Goal: Task Accomplishment & Management: Manage account settings

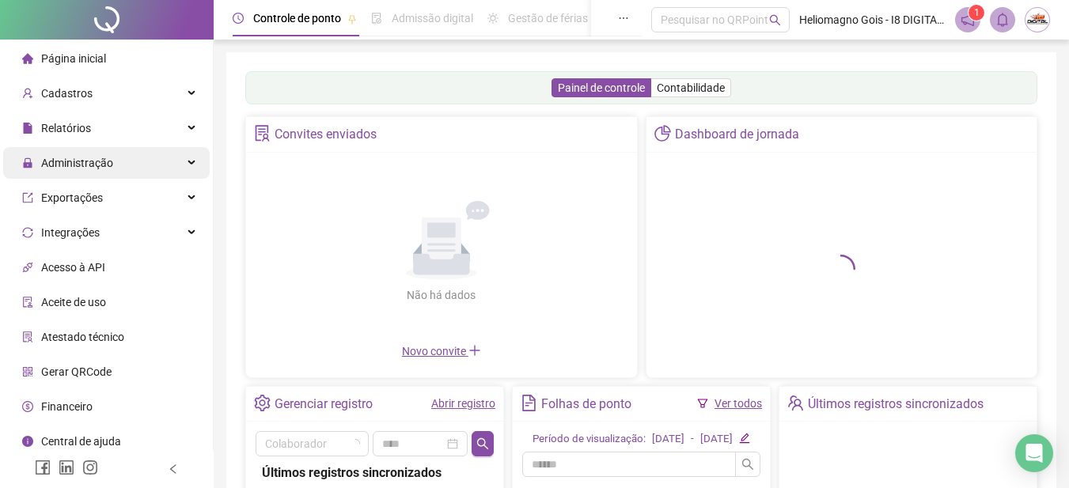
click at [109, 165] on span "Administração" at bounding box center [77, 163] width 72 height 13
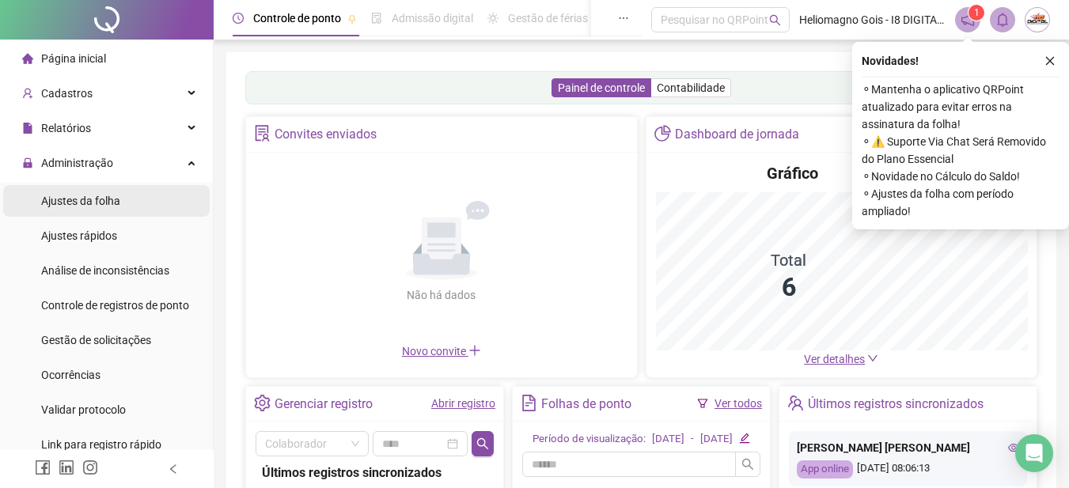
click at [107, 192] on div "Ajustes da folha" at bounding box center [80, 201] width 79 height 32
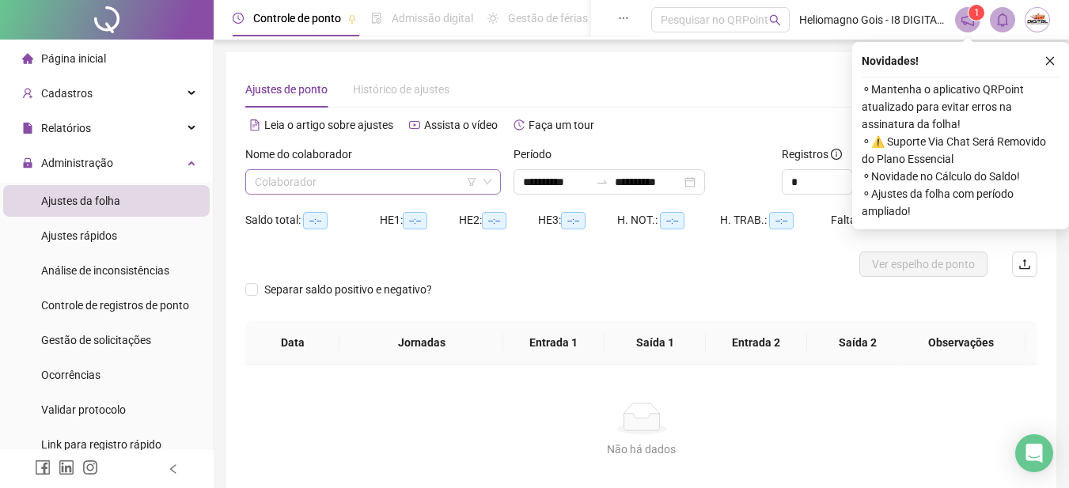
type input "**********"
click at [314, 186] on input "search" at bounding box center [366, 182] width 222 height 24
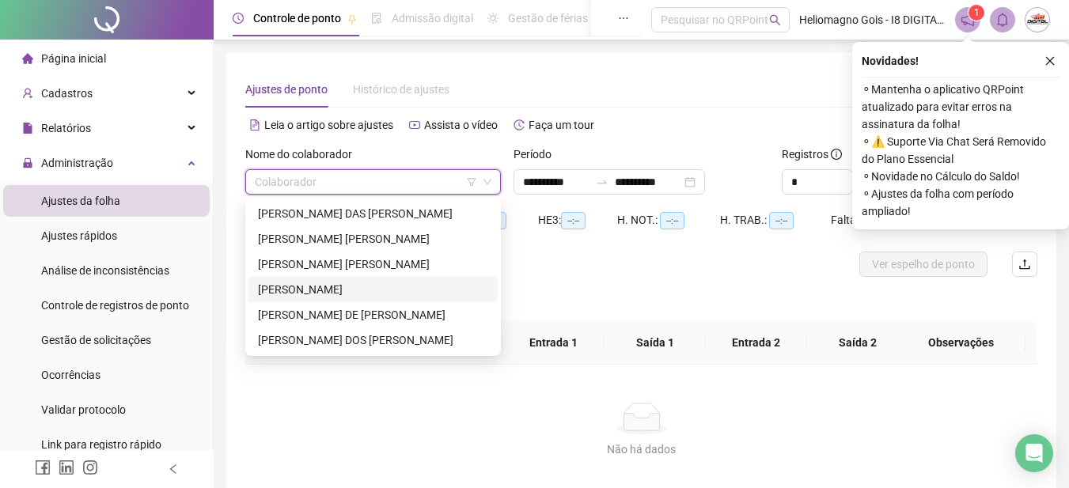
click at [291, 285] on div "[PERSON_NAME]" at bounding box center [373, 289] width 230 height 17
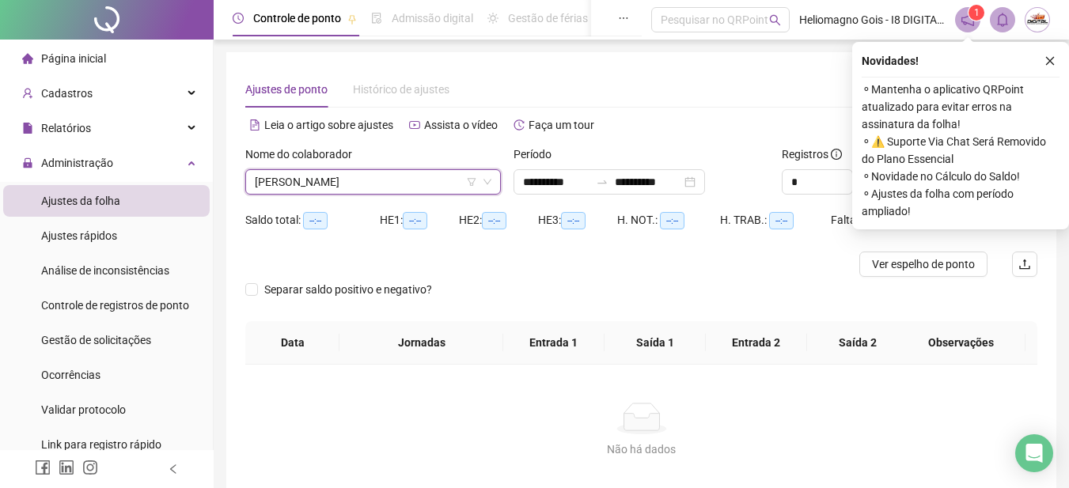
click at [1056, 55] on button "button" at bounding box center [1049, 60] width 19 height 19
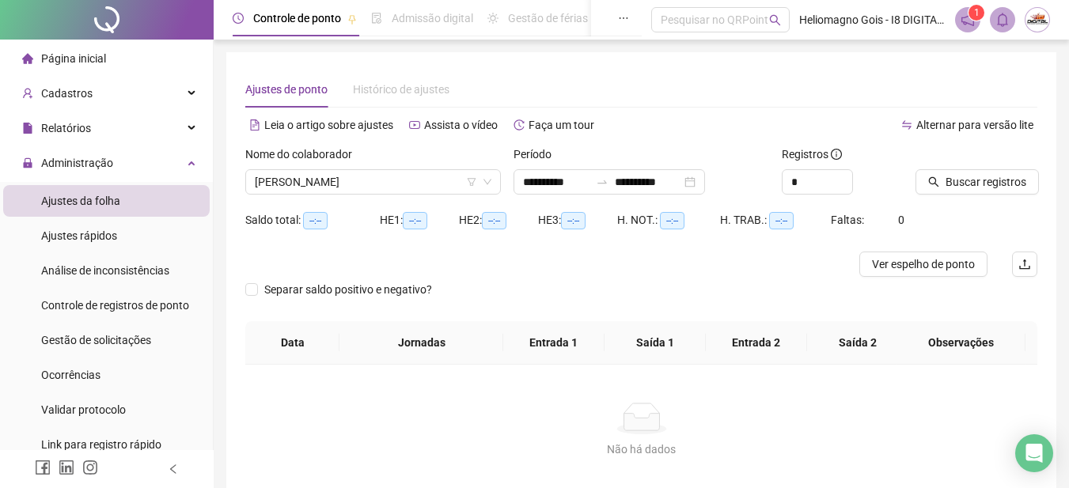
click at [1053, 58] on div "**********" at bounding box center [641, 284] width 830 height 464
click at [982, 174] on span "Buscar registros" at bounding box center [985, 181] width 81 height 17
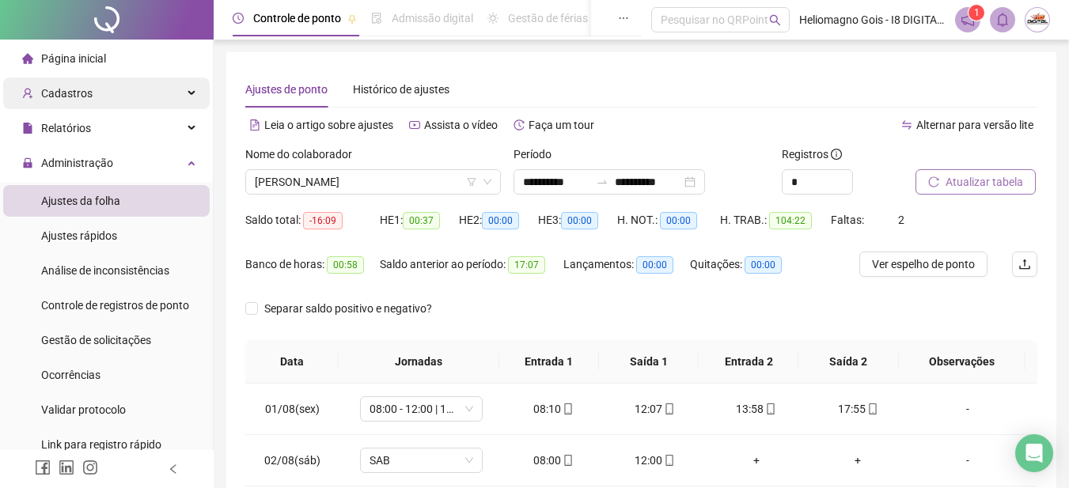
click at [62, 87] on span "Cadastros" at bounding box center [66, 93] width 51 height 13
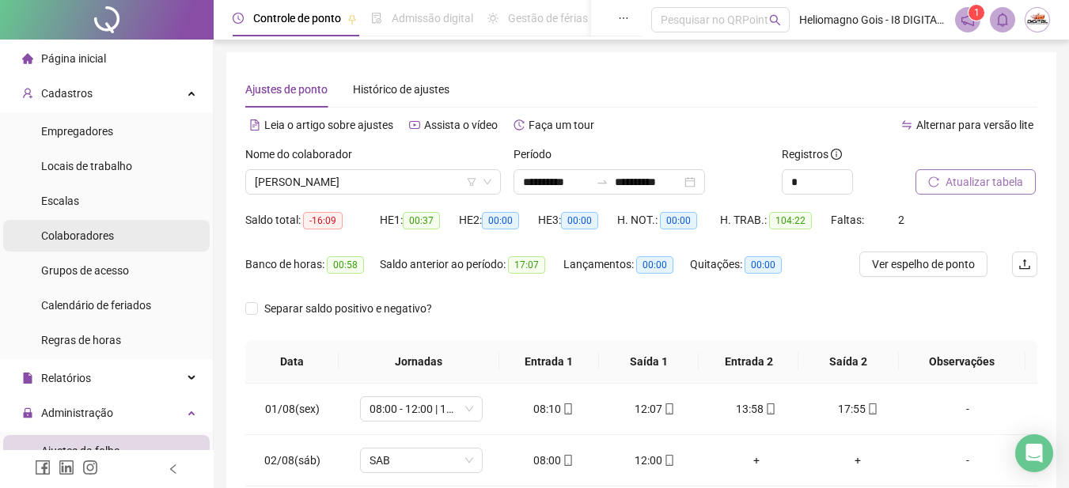
click at [87, 237] on span "Colaboradores" at bounding box center [77, 235] width 73 height 13
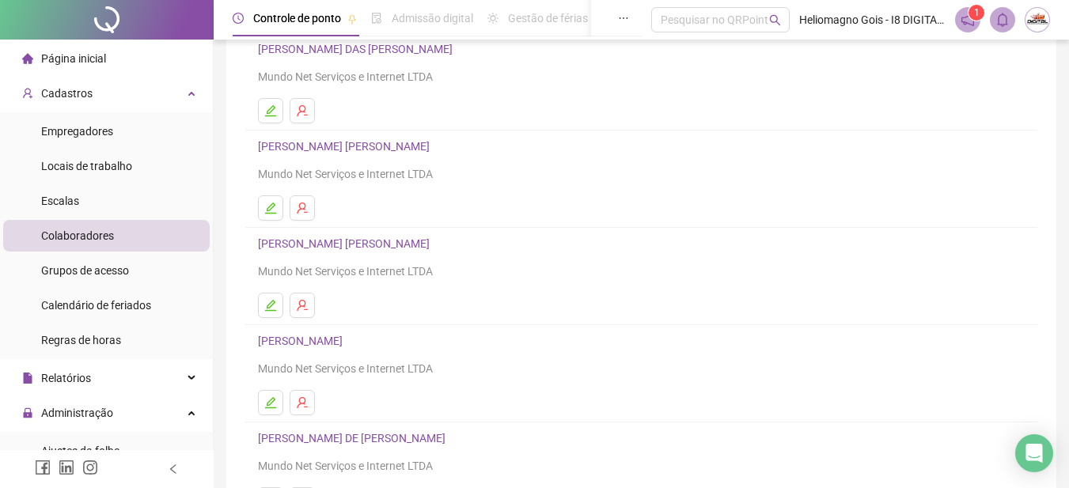
scroll to position [237, 0]
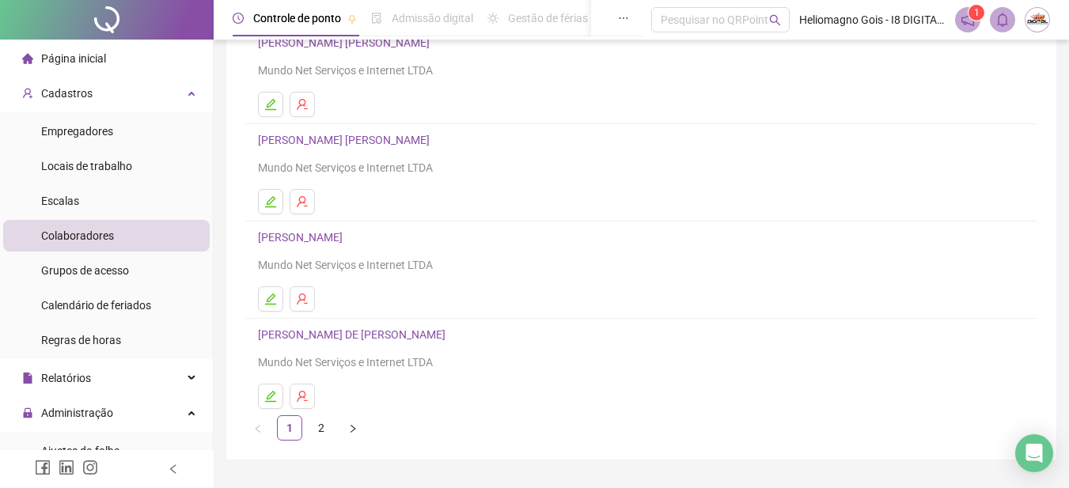
click at [332, 233] on link "[PERSON_NAME]" at bounding box center [302, 237] width 89 height 13
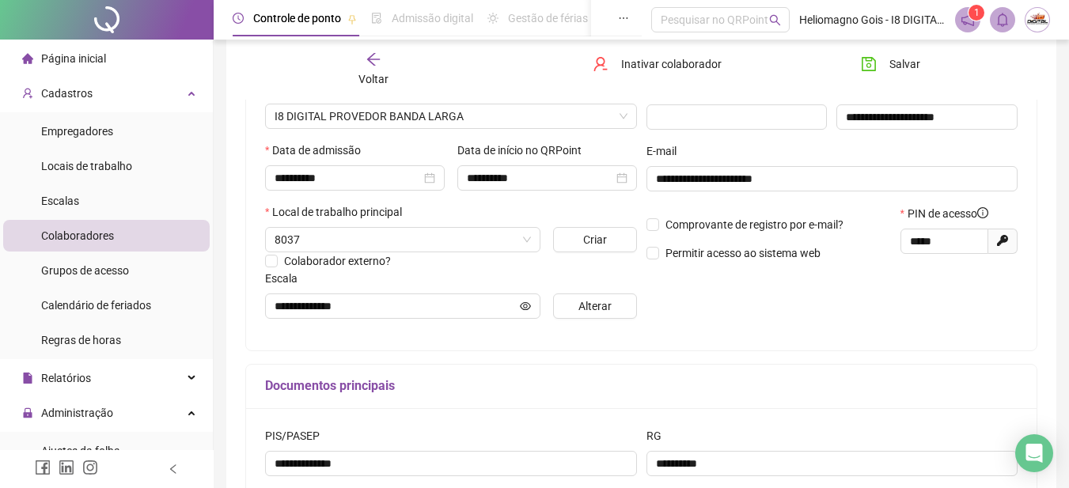
type input "**********"
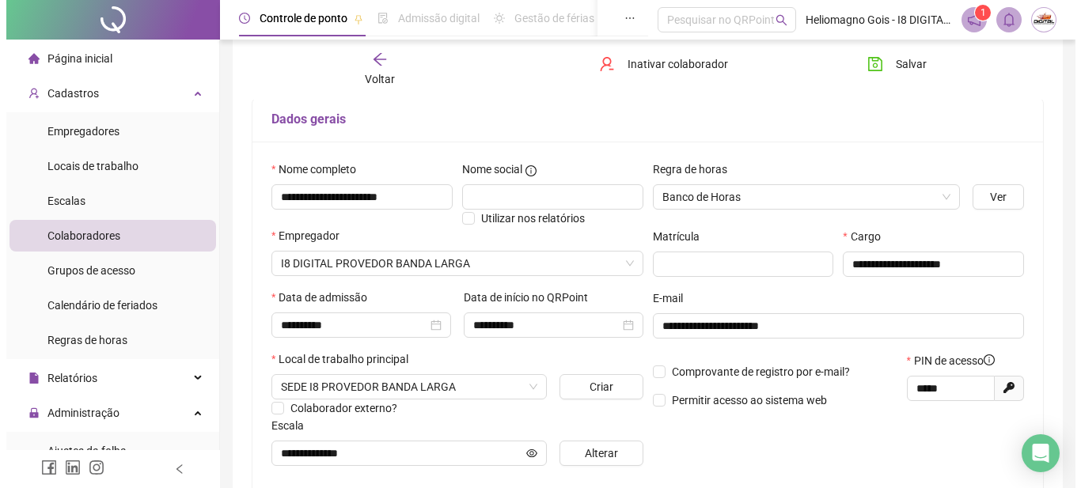
scroll to position [0, 0]
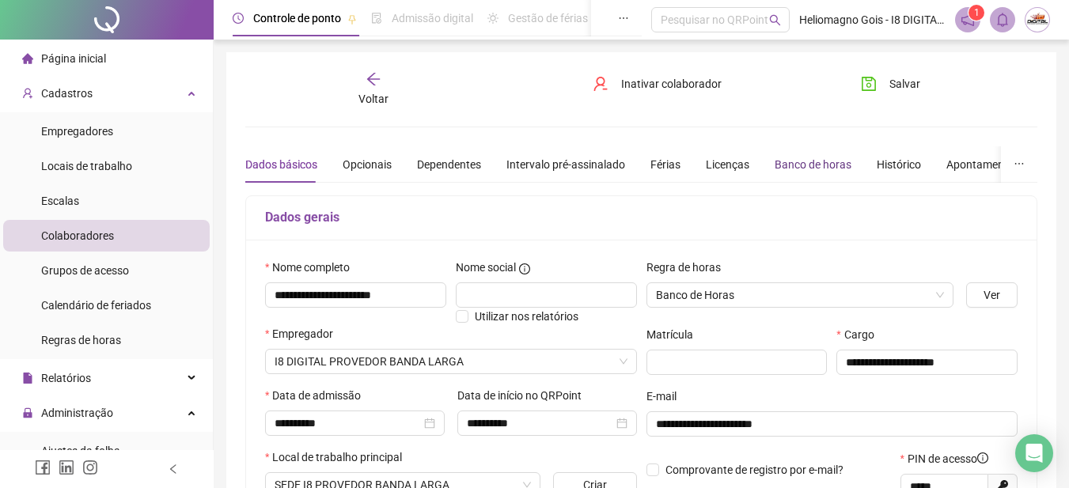
click at [790, 167] on div "Banco de horas" at bounding box center [813, 164] width 77 height 17
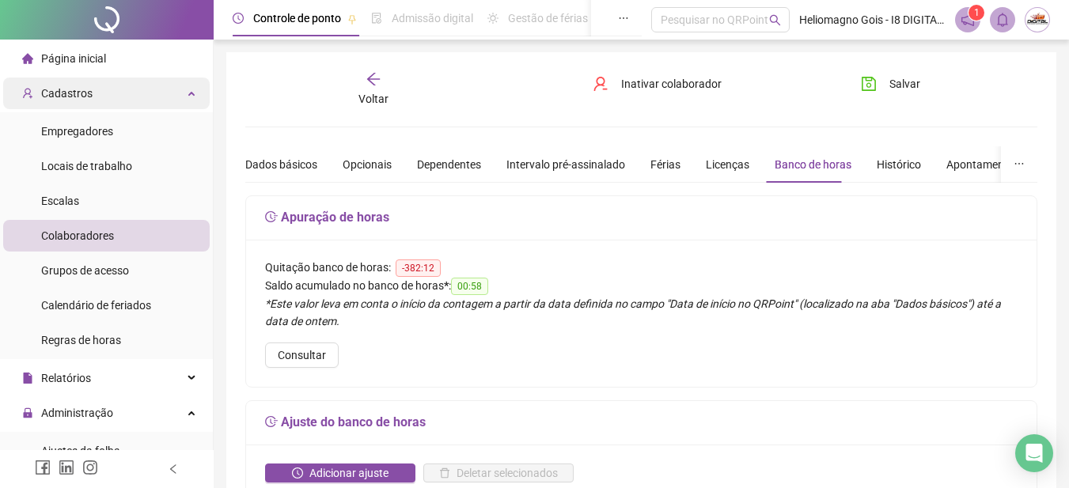
click at [98, 93] on div "Cadastros" at bounding box center [106, 94] width 206 height 32
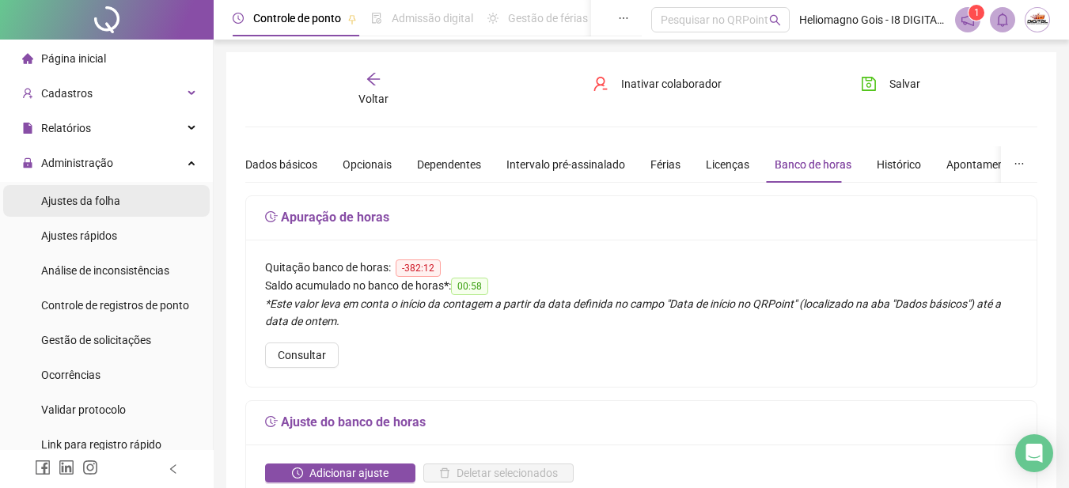
click at [93, 196] on span "Ajustes da folha" at bounding box center [80, 201] width 79 height 13
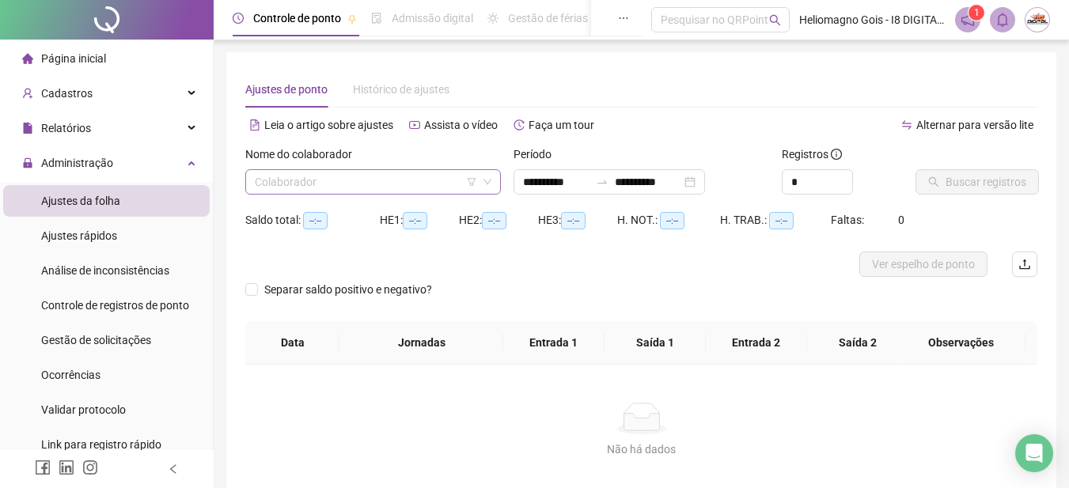
type input "**********"
click at [318, 175] on input "search" at bounding box center [366, 182] width 222 height 24
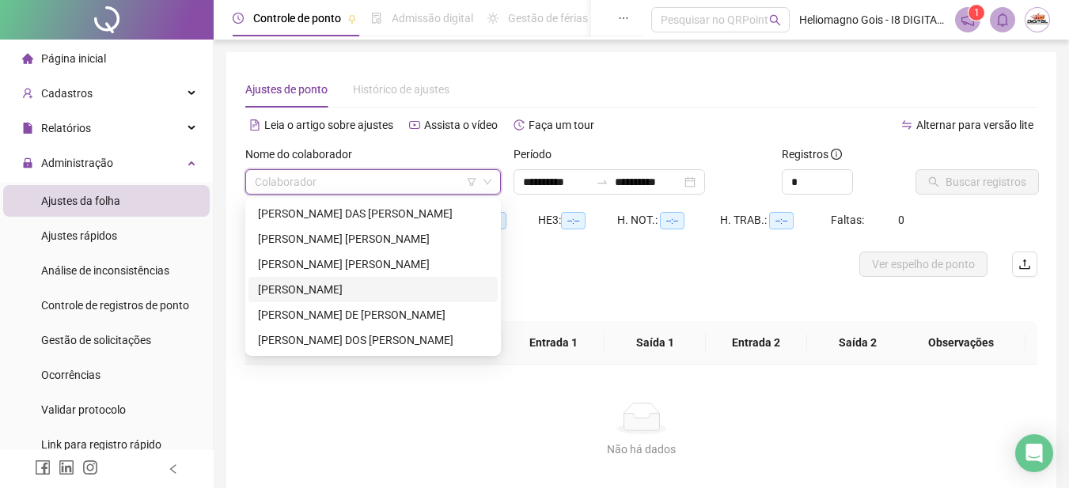
click at [303, 290] on div "[PERSON_NAME]" at bounding box center [373, 289] width 230 height 17
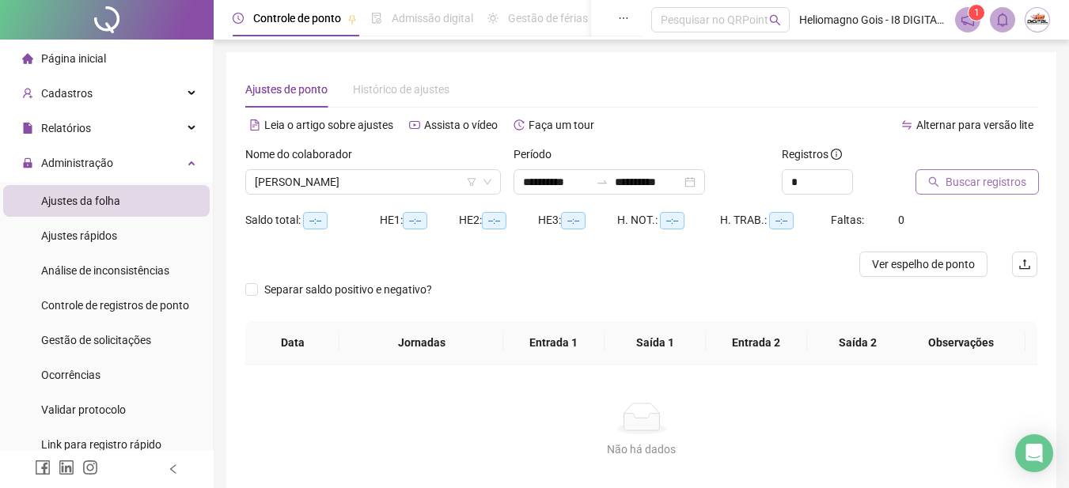
click at [945, 175] on span "Buscar registros" at bounding box center [985, 181] width 81 height 17
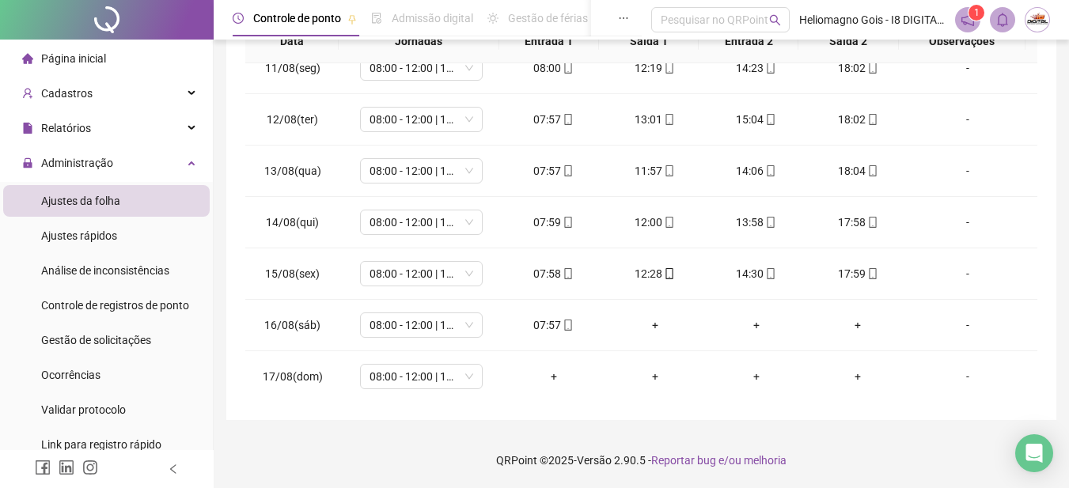
scroll to position [536, 0]
click at [638, 327] on div "+" at bounding box center [655, 323] width 76 height 17
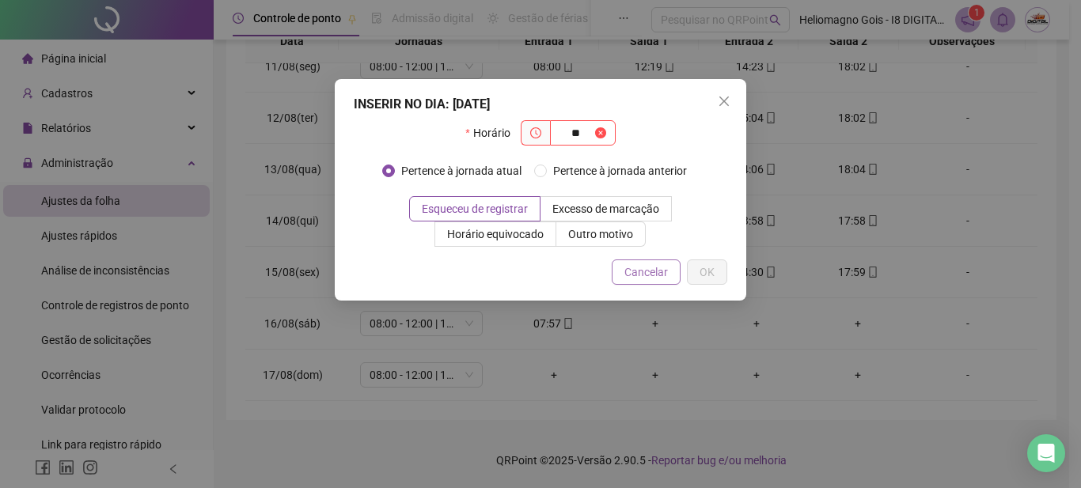
type input "**"
click at [651, 275] on span "Cancelar" at bounding box center [646, 271] width 44 height 17
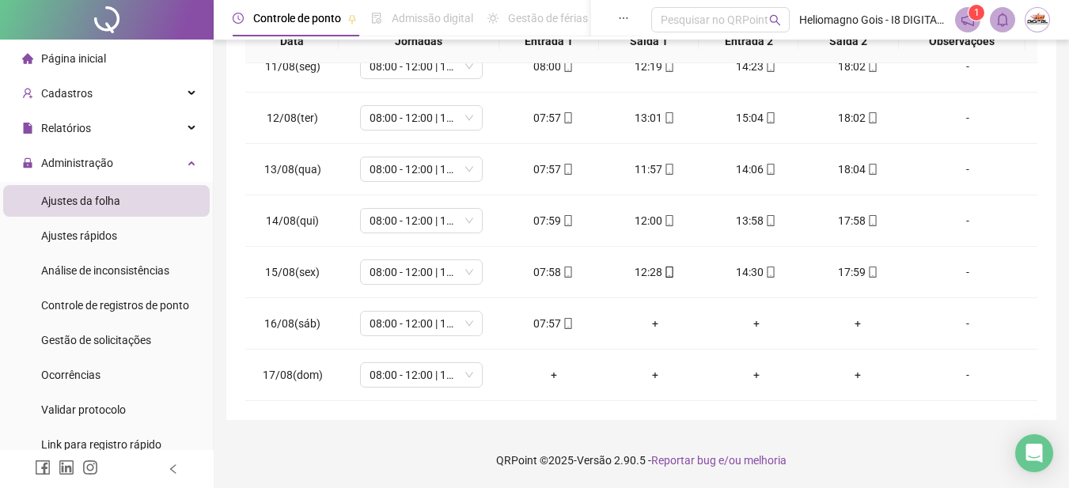
click at [655, 318] on div "+" at bounding box center [655, 323] width 76 height 17
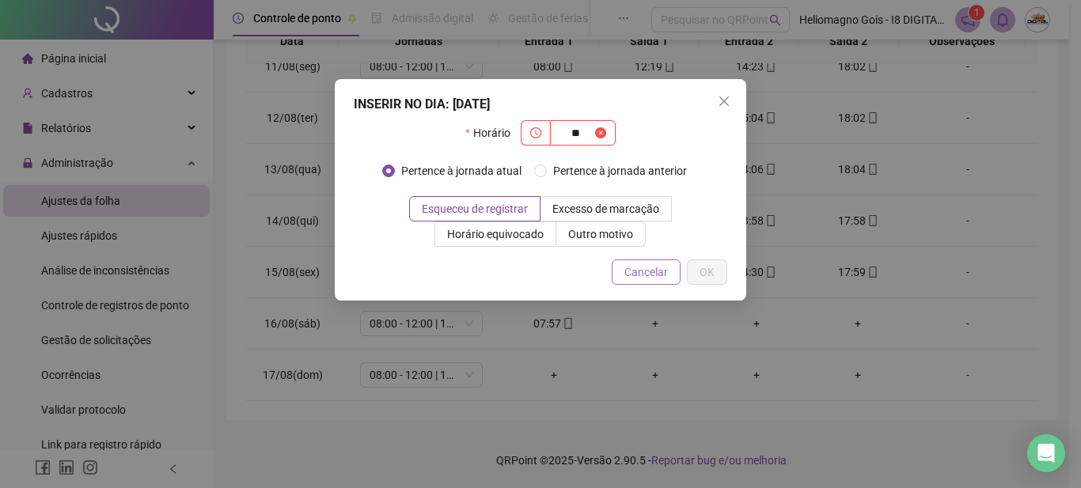
type input "**"
click at [642, 273] on span "Cancelar" at bounding box center [646, 271] width 44 height 17
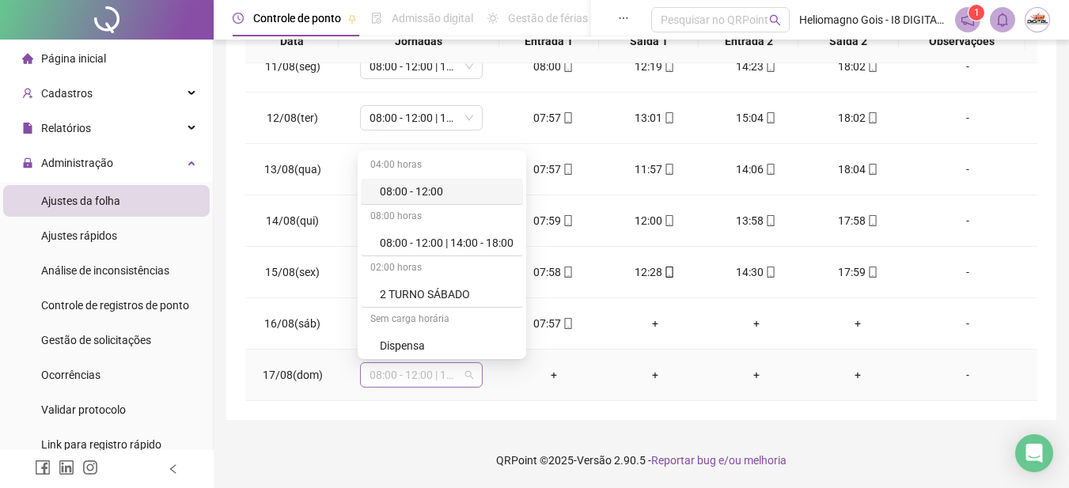
click at [449, 384] on span "08:00 - 12:00 | 14:00 - 18:00" at bounding box center [421, 375] width 104 height 24
click at [426, 348] on div "Dispensa" at bounding box center [447, 345] width 134 height 17
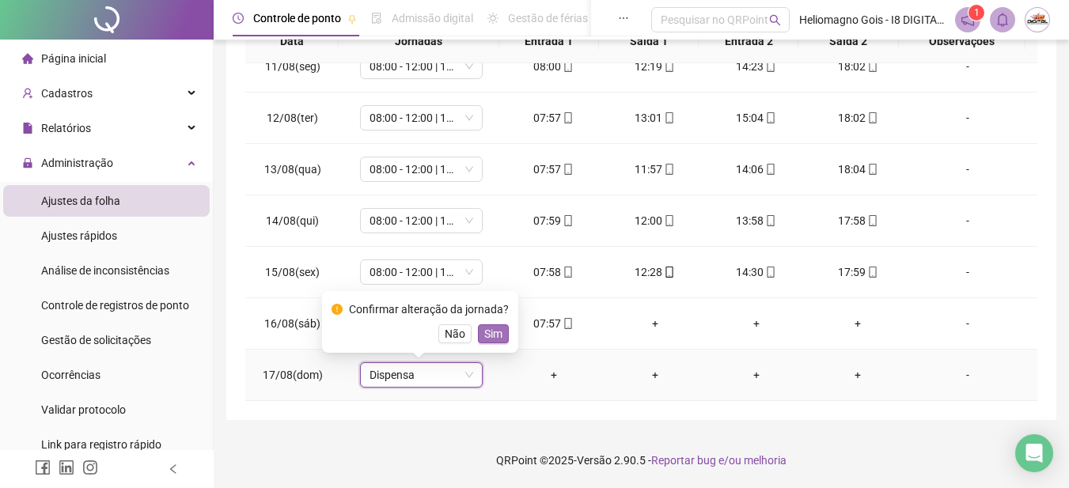
click at [495, 339] on span "Sim" at bounding box center [493, 333] width 18 height 17
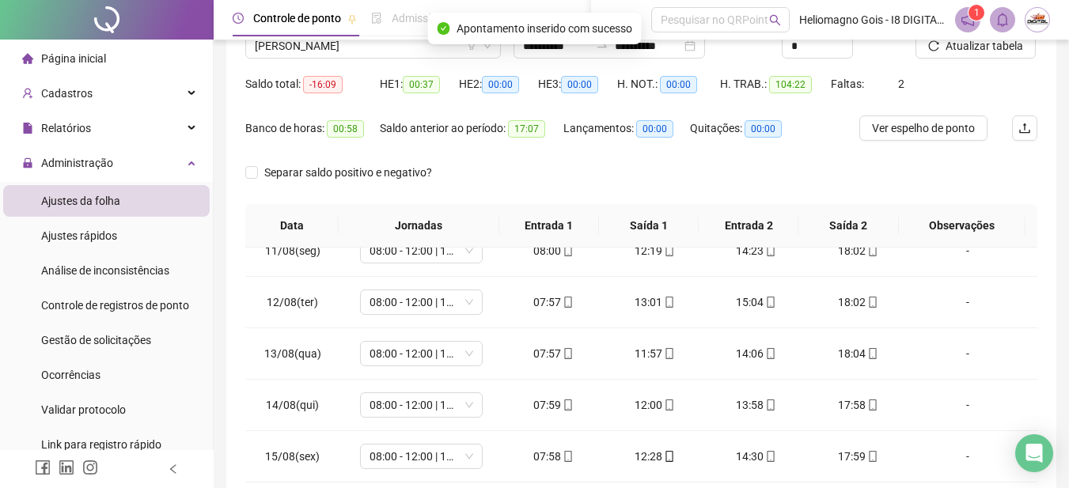
scroll to position [4, 0]
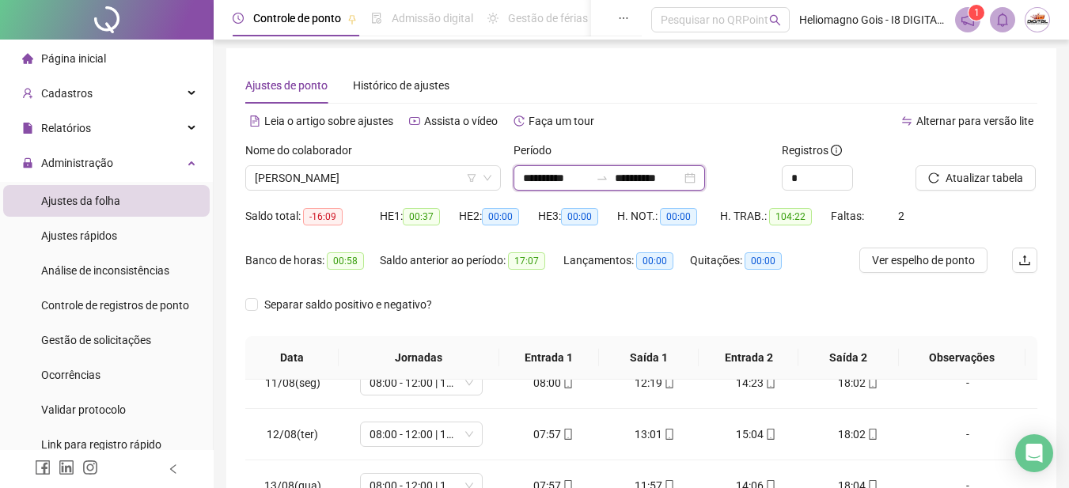
click at [646, 180] on input "**********" at bounding box center [648, 177] width 66 height 17
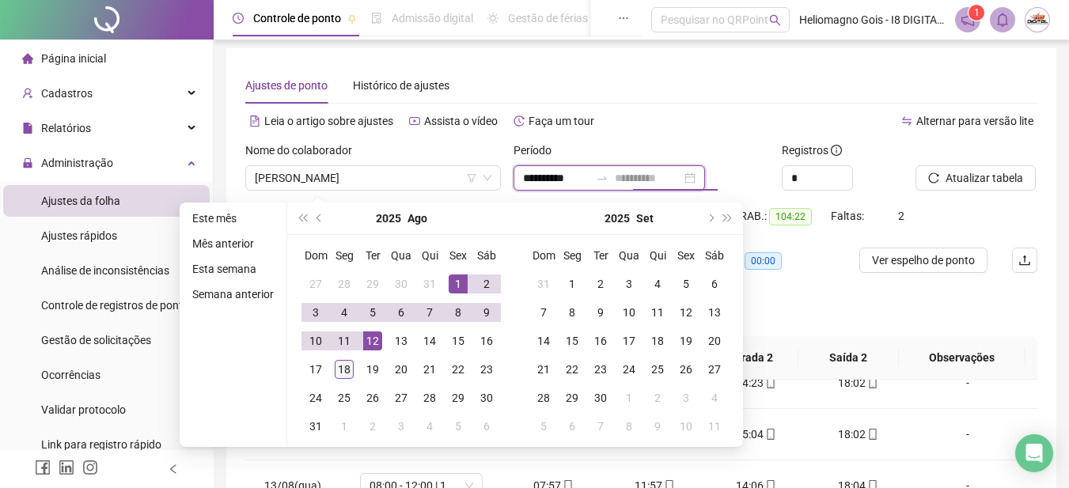
type input "**********"
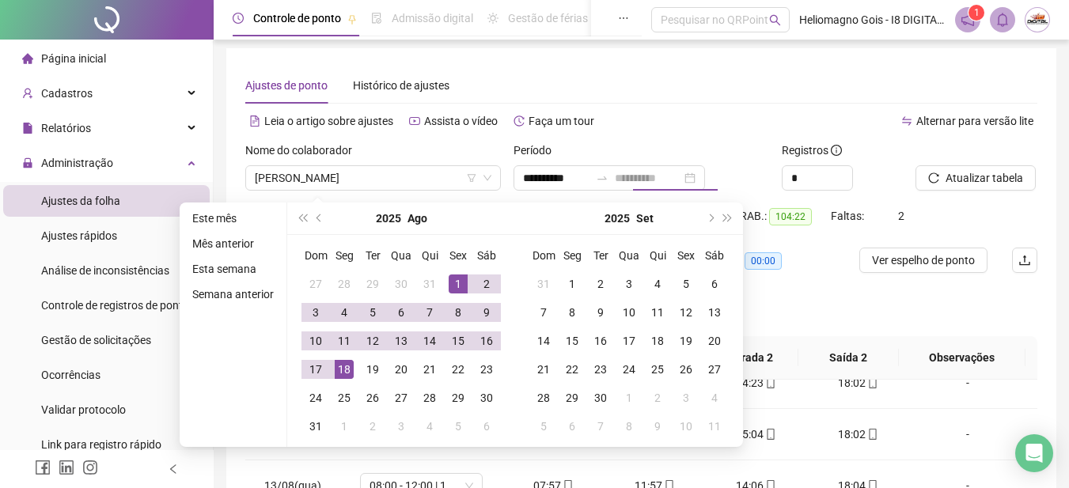
click at [344, 372] on div "18" at bounding box center [344, 369] width 19 height 19
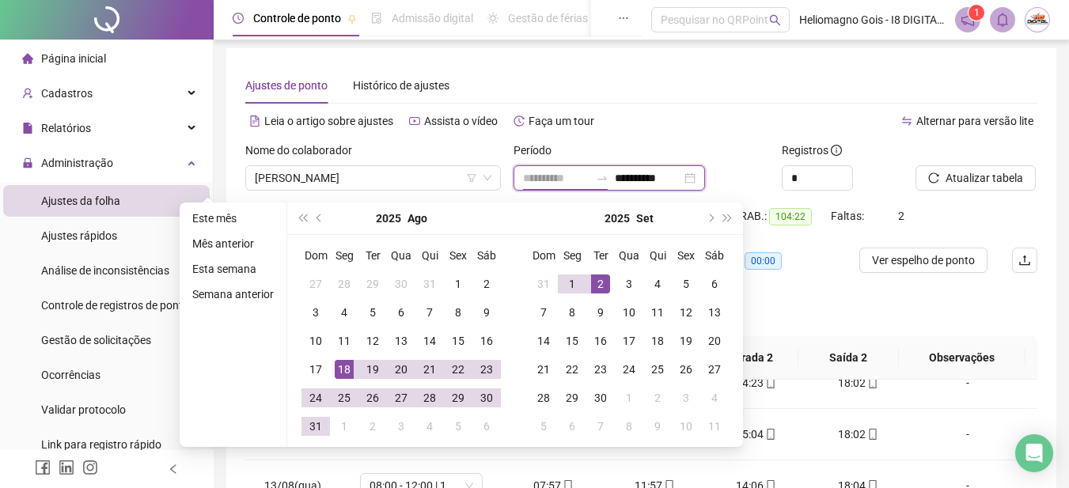
type input "**********"
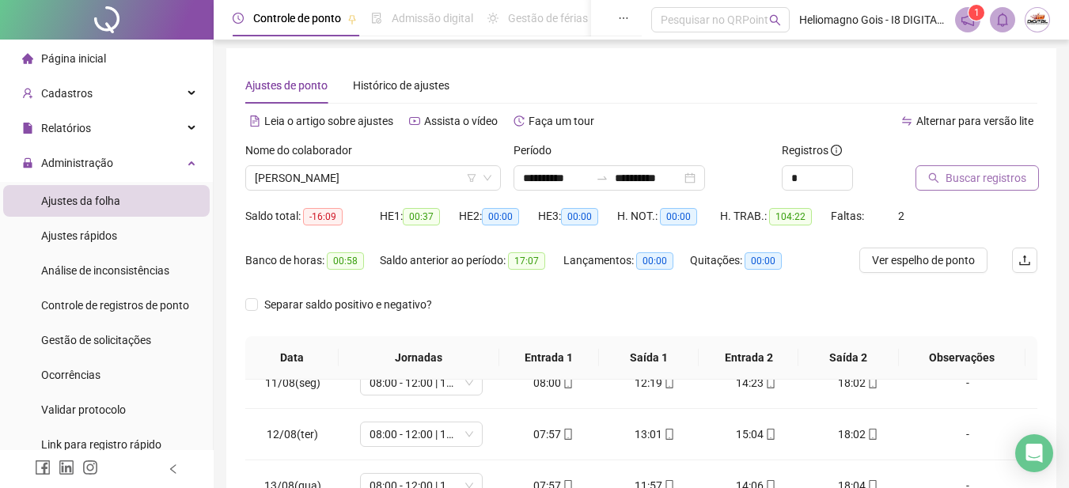
click at [977, 184] on span "Buscar registros" at bounding box center [985, 177] width 81 height 17
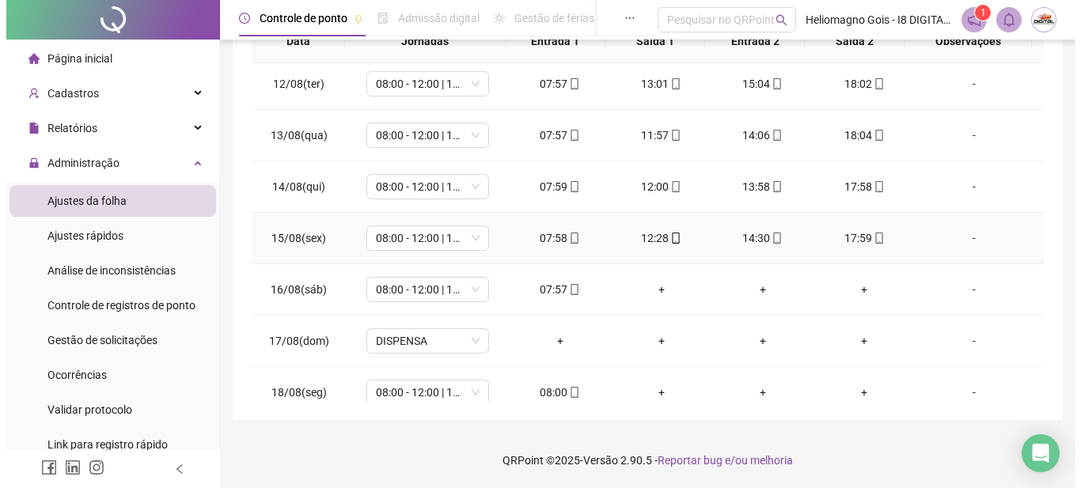
scroll to position [588, 0]
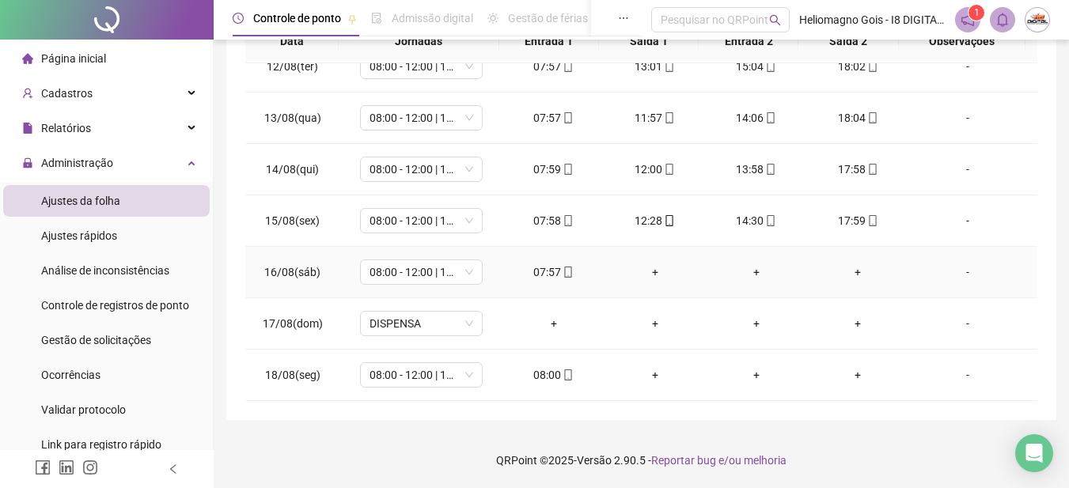
click at [650, 271] on div "+" at bounding box center [655, 271] width 76 height 17
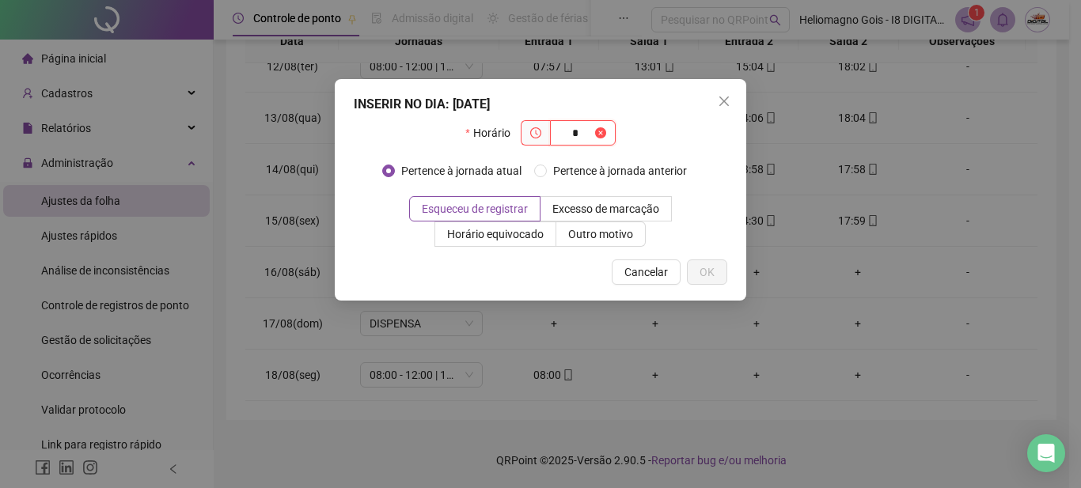
type input "*"
click at [650, 271] on span "Cancelar" at bounding box center [646, 271] width 44 height 17
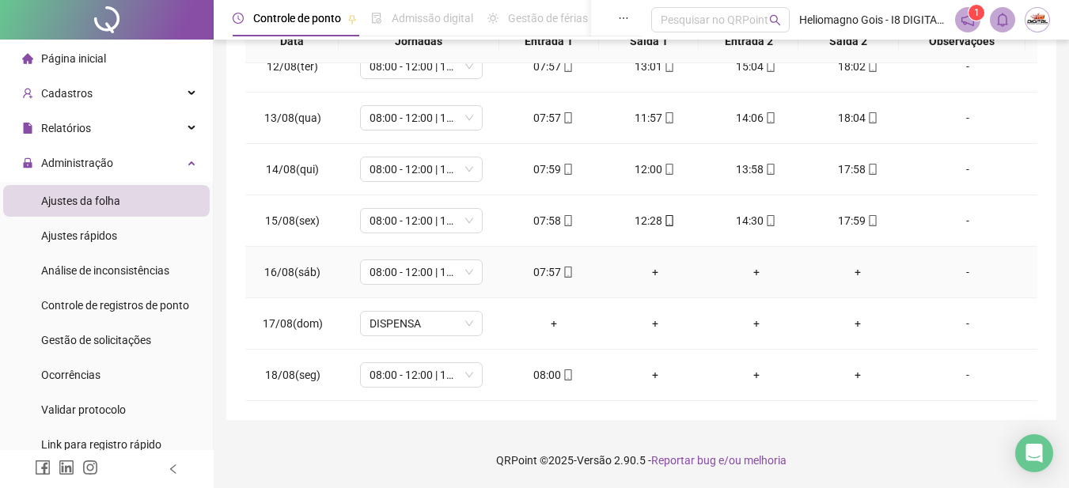
click at [654, 274] on div "+" at bounding box center [655, 271] width 76 height 17
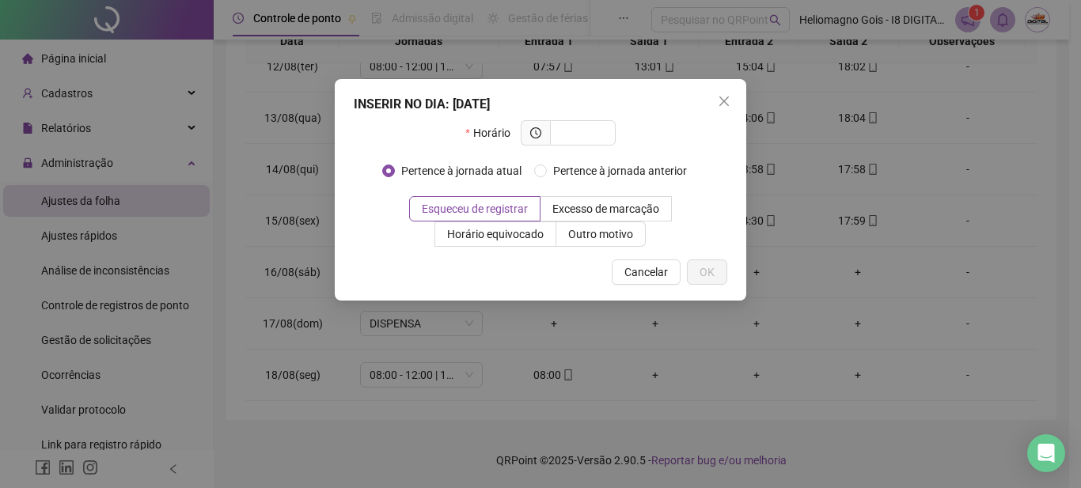
drag, startPoint x: 639, startPoint y: 273, endPoint x: 781, endPoint y: 261, distance: 142.1
click at [638, 274] on span "Cancelar" at bounding box center [646, 271] width 44 height 17
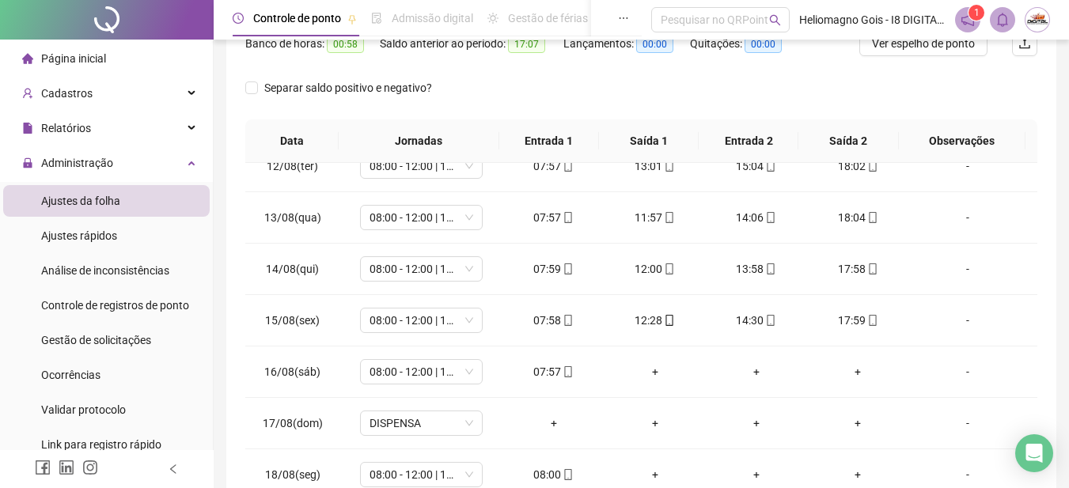
scroll to position [0, 0]
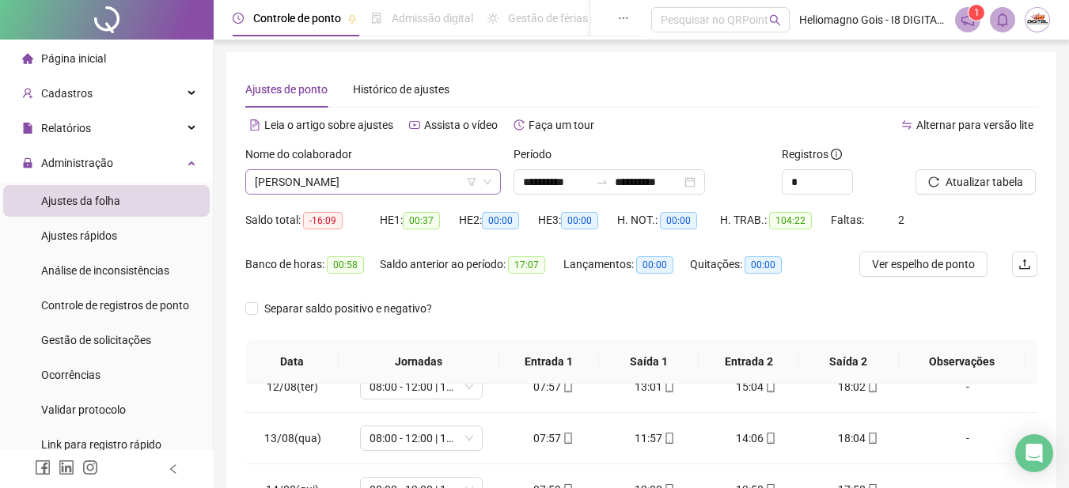
click at [301, 187] on span "[PERSON_NAME]" at bounding box center [373, 182] width 237 height 24
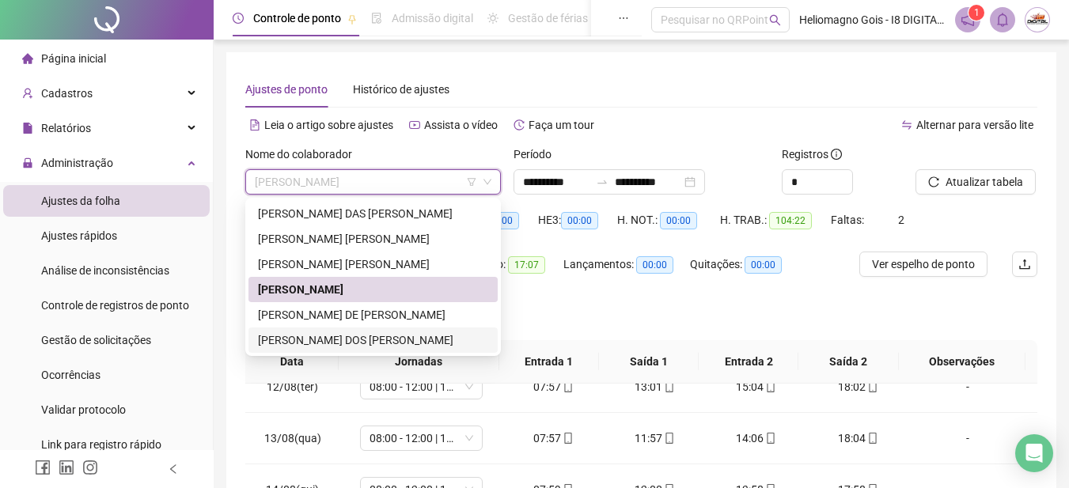
click at [282, 341] on div "[PERSON_NAME] DOS [PERSON_NAME]" at bounding box center [373, 339] width 230 height 17
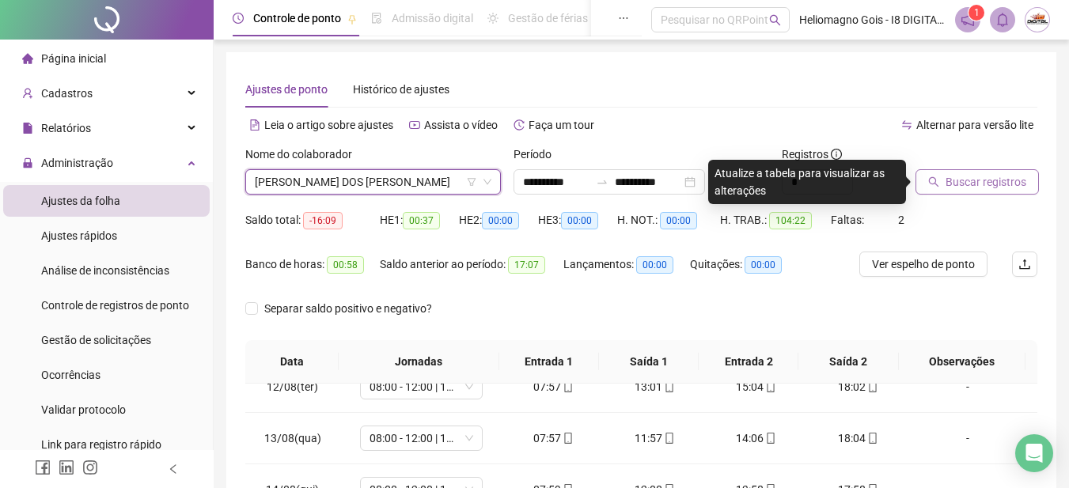
click at [987, 186] on span "Buscar registros" at bounding box center [985, 181] width 81 height 17
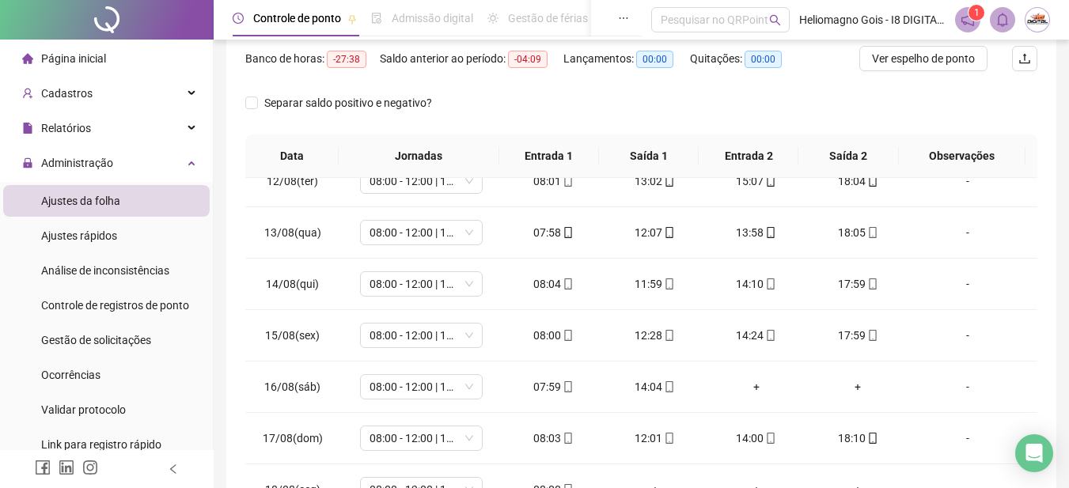
scroll to position [4, 0]
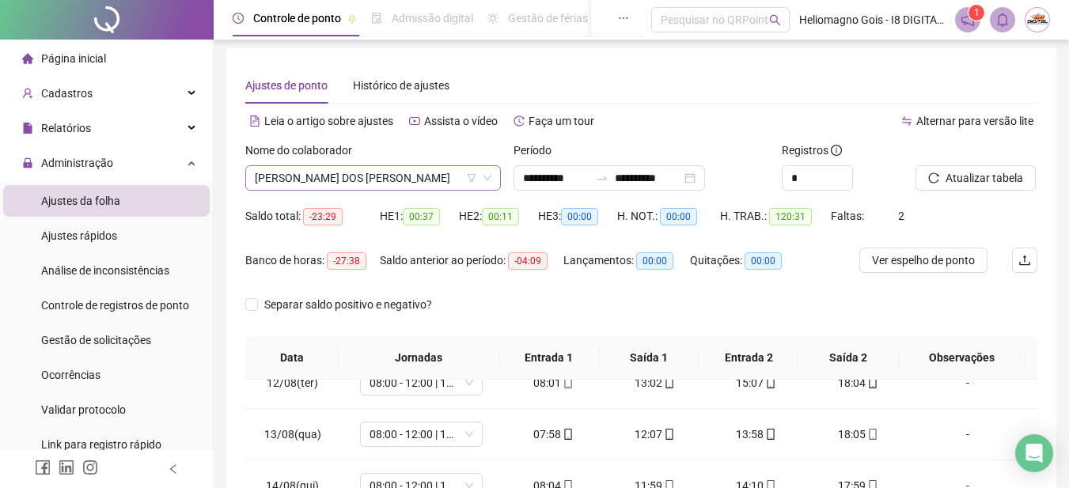
click at [305, 169] on span "[PERSON_NAME] DOS [PERSON_NAME]" at bounding box center [373, 178] width 237 height 24
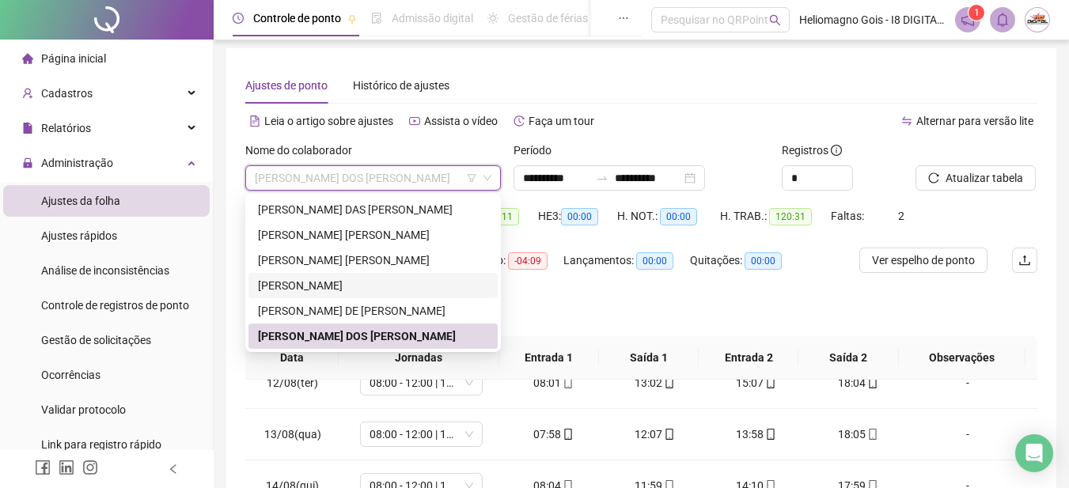
click at [303, 285] on div "[PERSON_NAME]" at bounding box center [373, 285] width 230 height 17
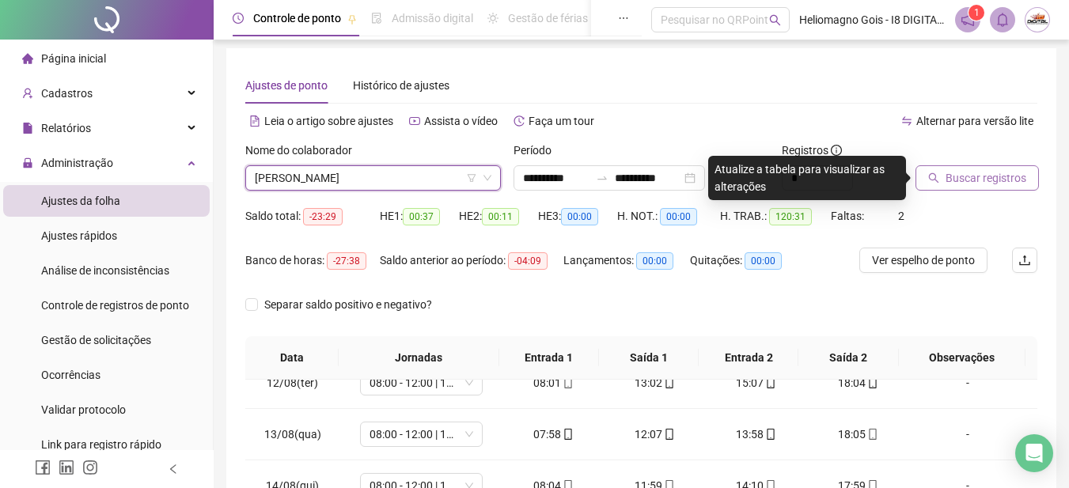
click at [941, 170] on button "Buscar registros" at bounding box center [976, 177] width 123 height 25
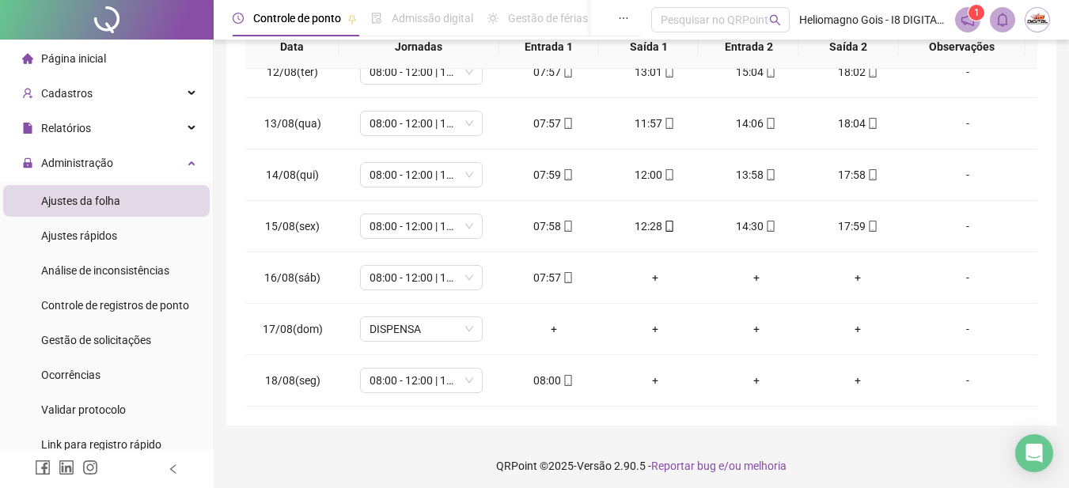
scroll to position [320, 0]
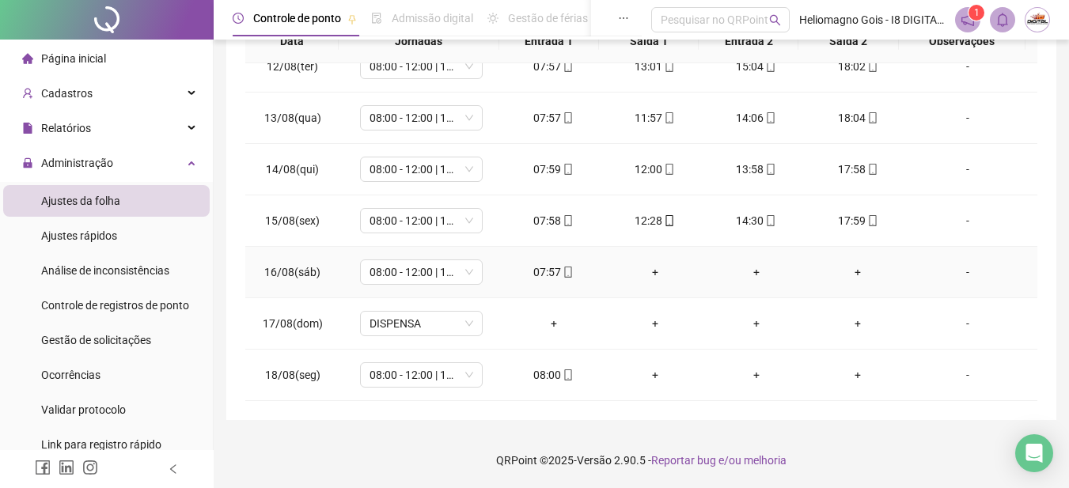
click at [648, 272] on div "+" at bounding box center [655, 271] width 76 height 17
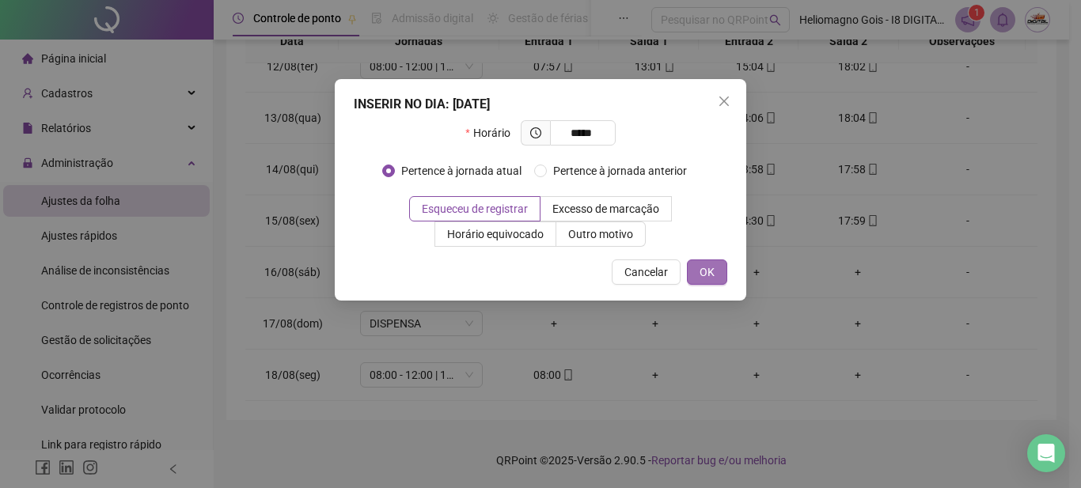
type input "*****"
click at [695, 263] on button "OK" at bounding box center [707, 271] width 40 height 25
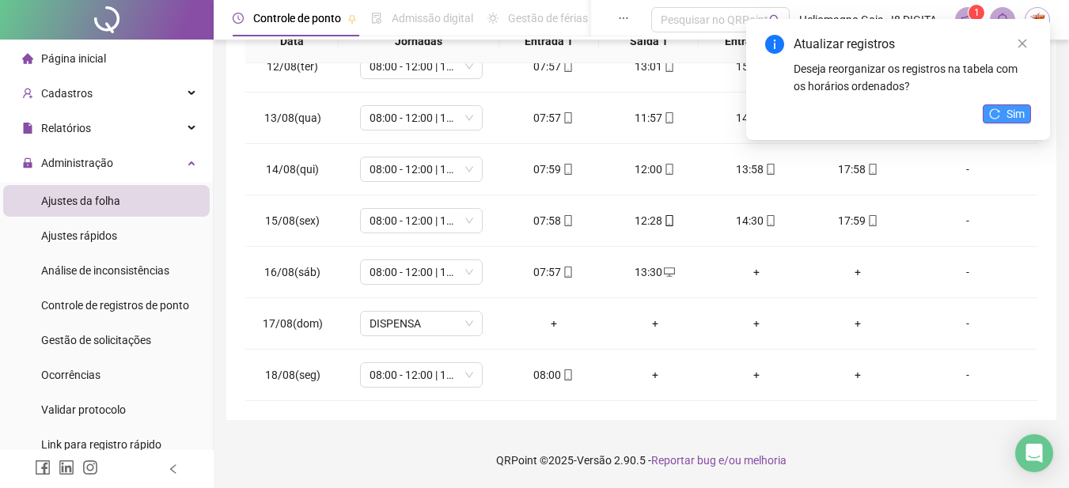
click at [1005, 119] on button "Sim" at bounding box center [1007, 113] width 48 height 19
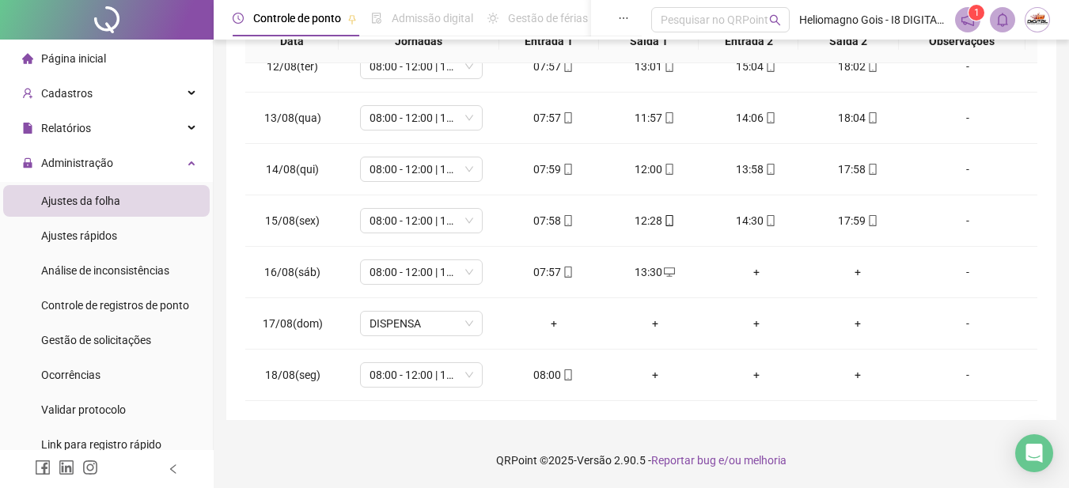
scroll to position [0, 0]
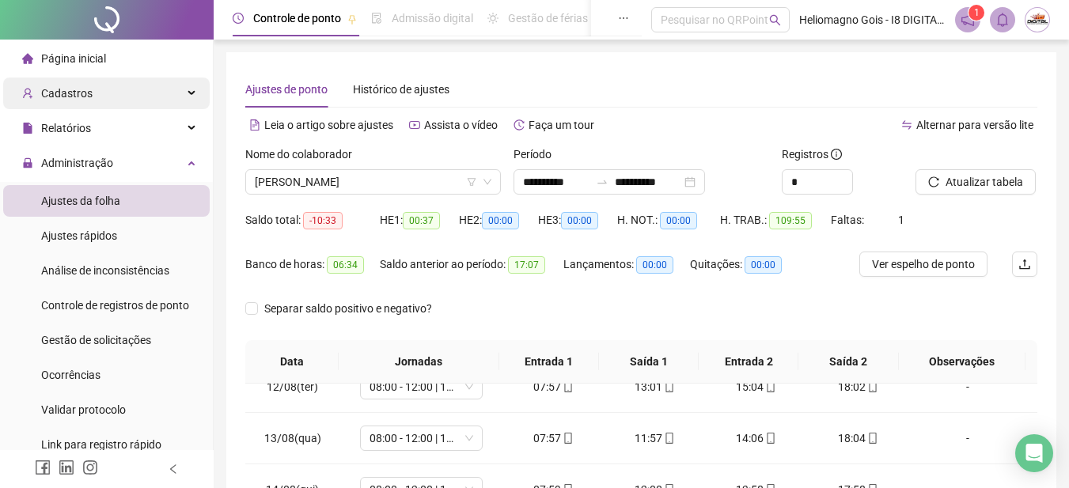
click at [100, 95] on div "Cadastros" at bounding box center [106, 94] width 206 height 32
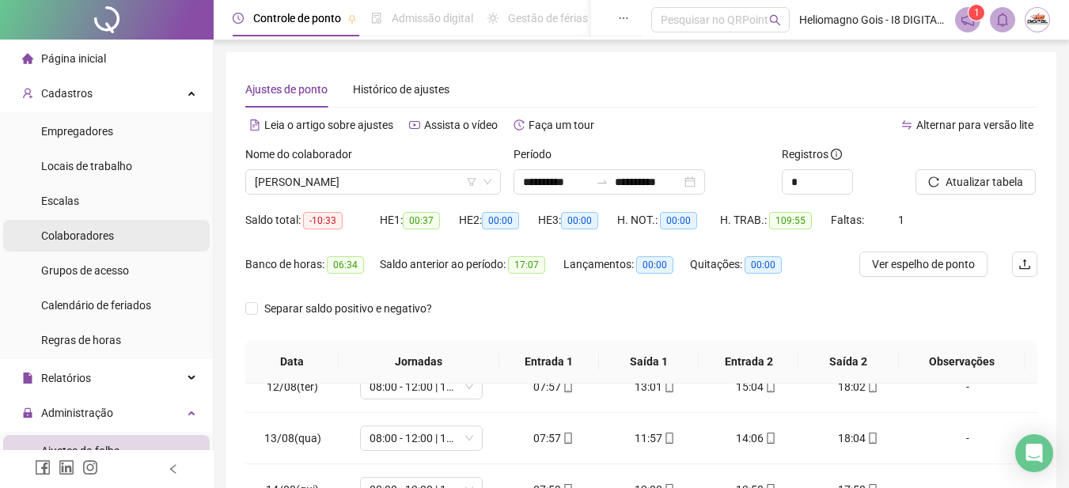
click at [85, 244] on div "Colaboradores" at bounding box center [77, 236] width 73 height 32
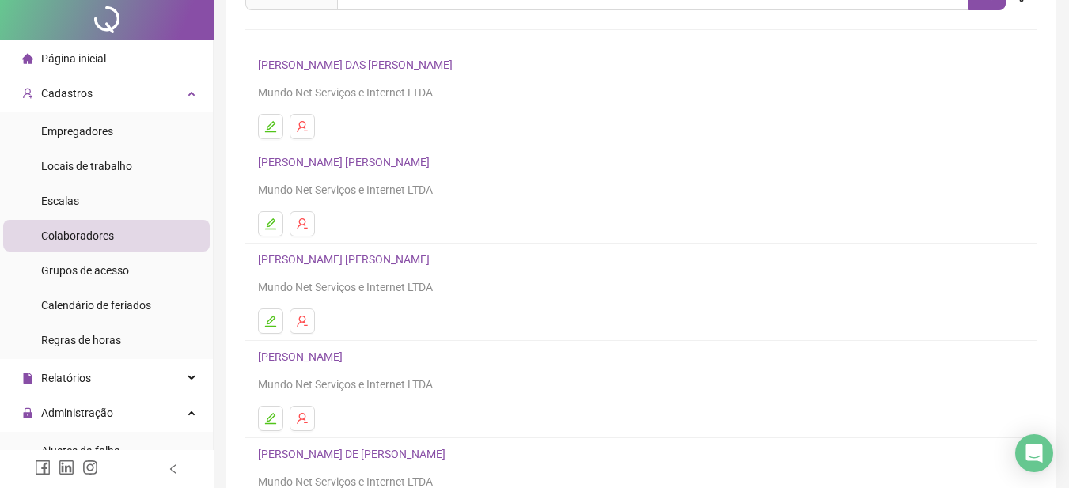
scroll to position [277, 0]
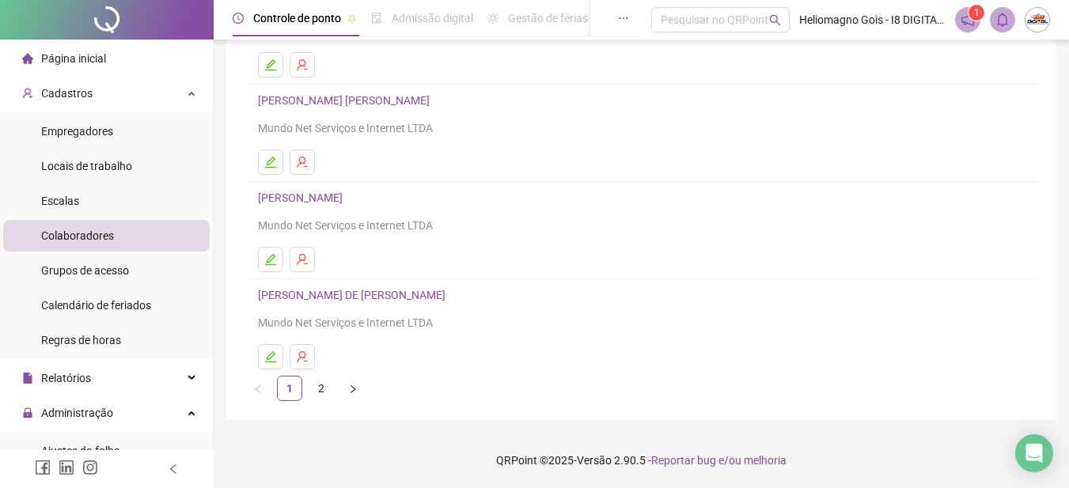
click at [342, 204] on h4 "[PERSON_NAME]" at bounding box center [641, 197] width 767 height 19
click at [347, 196] on link "[PERSON_NAME]" at bounding box center [302, 197] width 89 height 13
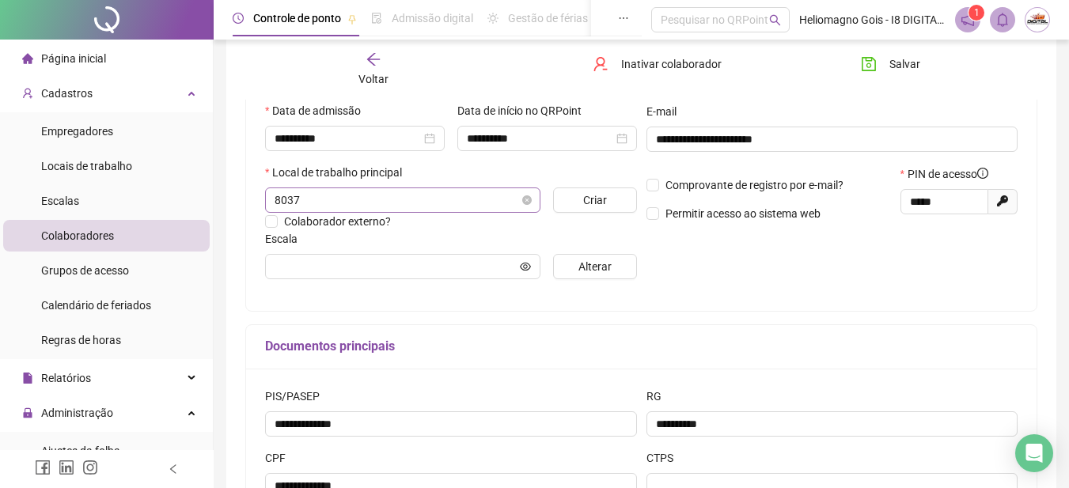
type input "**********"
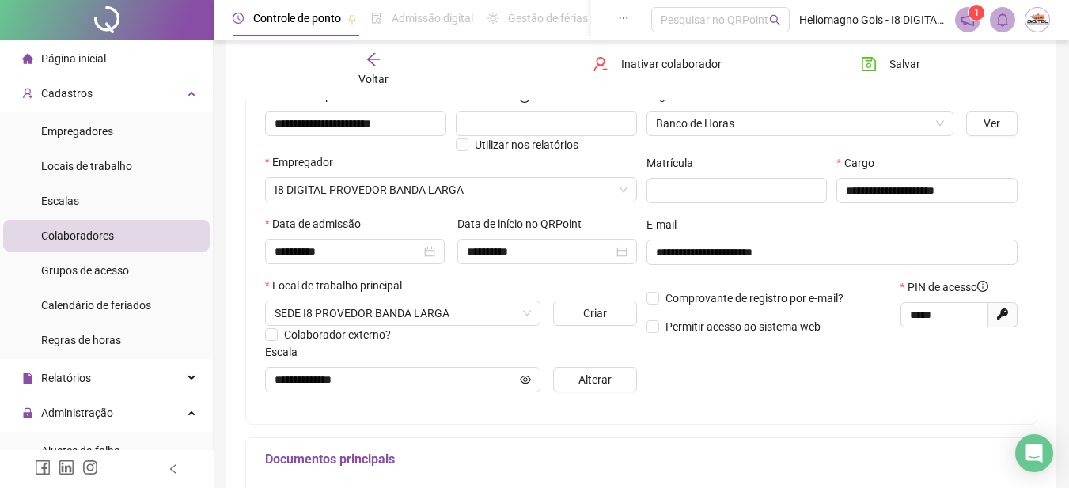
scroll to position [47, 0]
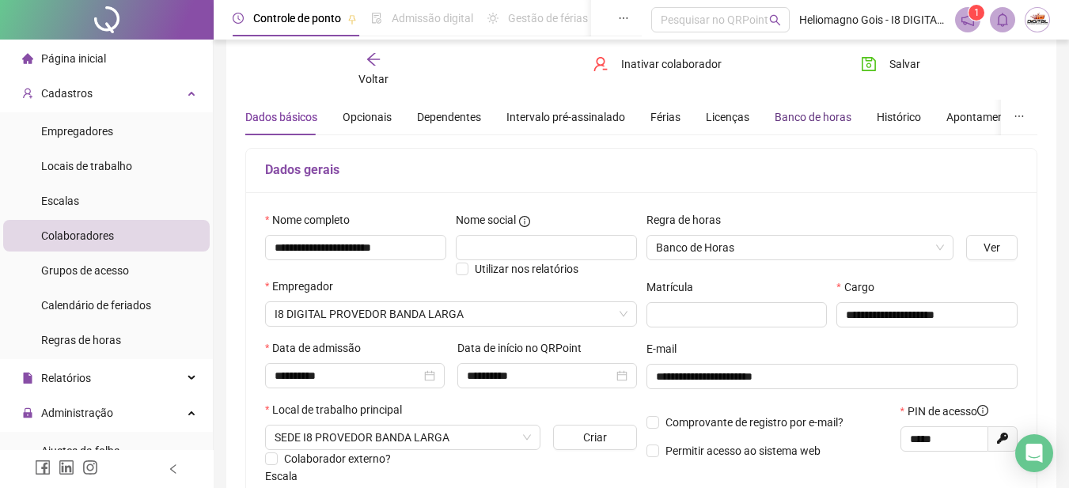
click at [799, 116] on div "Banco de horas" at bounding box center [813, 116] width 77 height 17
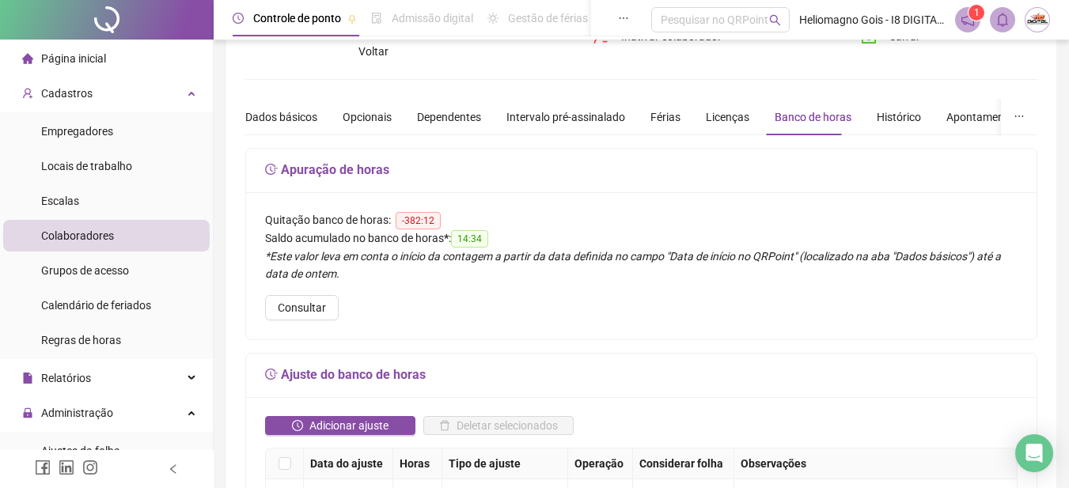
scroll to position [0, 0]
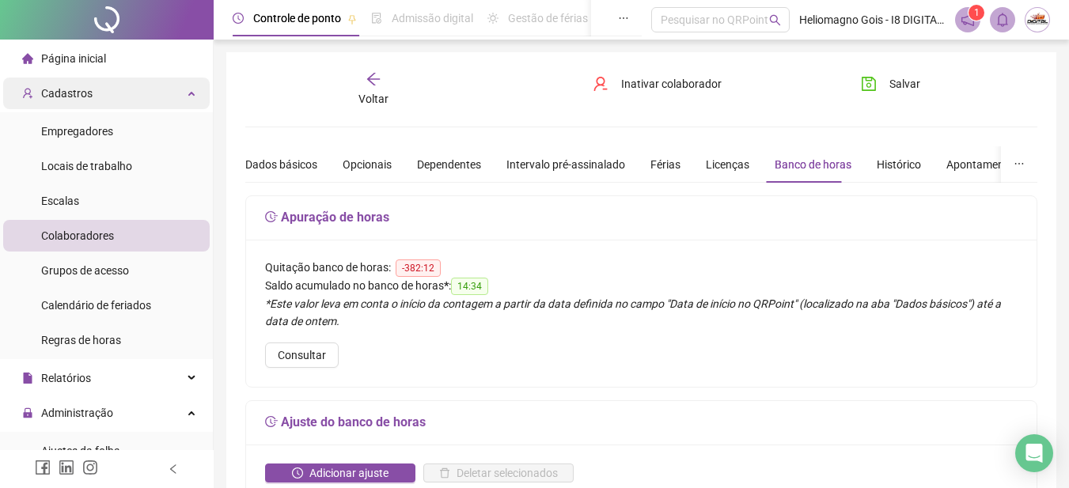
click at [134, 100] on div "Cadastros" at bounding box center [106, 94] width 206 height 32
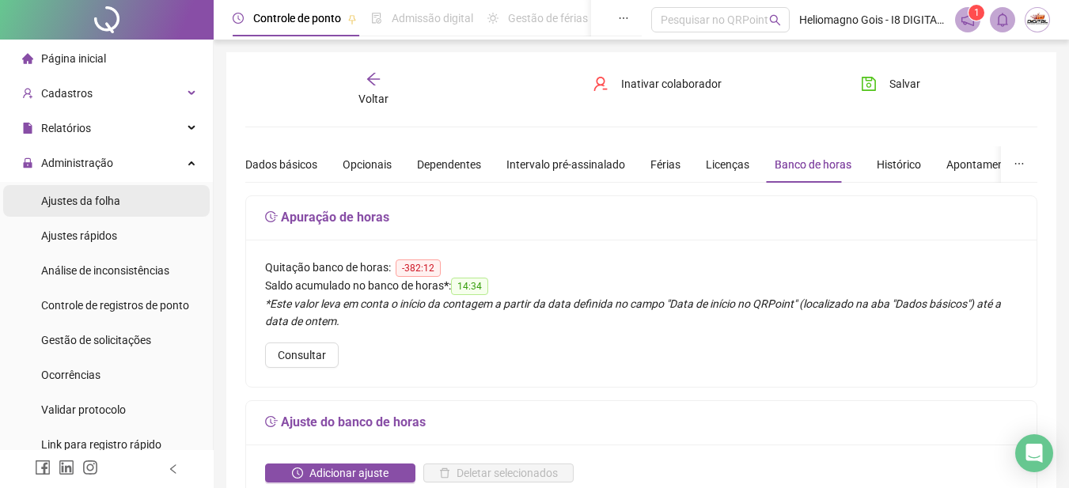
click at [116, 199] on span "Ajustes da folha" at bounding box center [80, 201] width 79 height 13
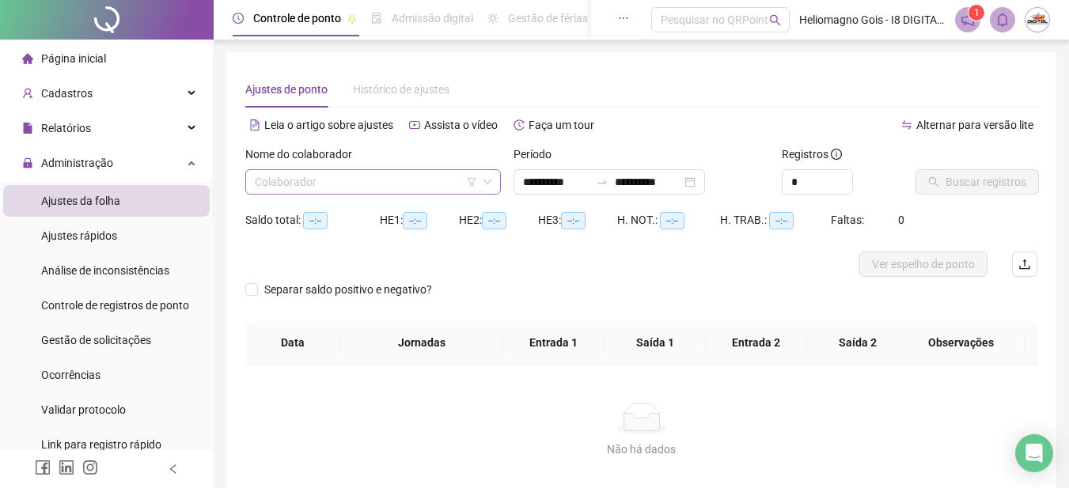
click at [323, 180] on input "search" at bounding box center [366, 182] width 222 height 24
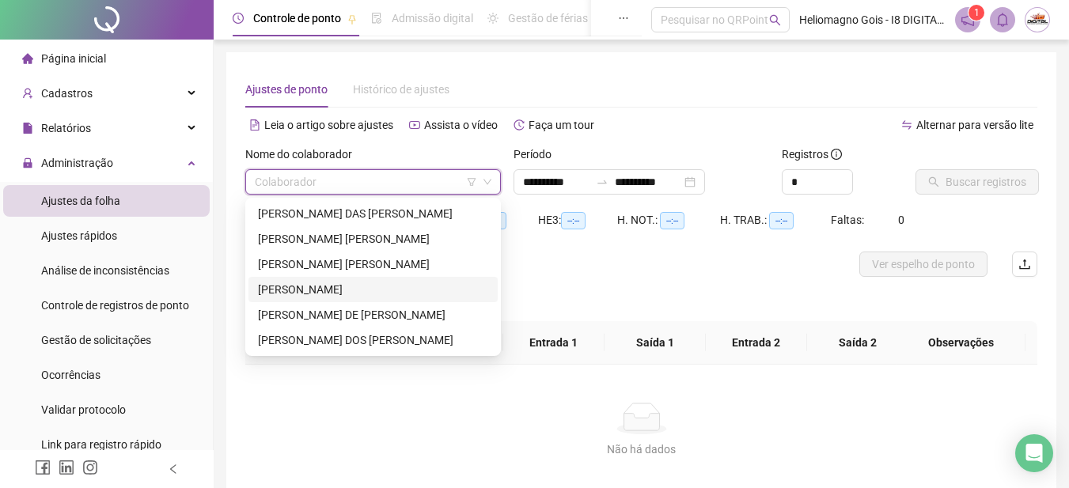
click at [297, 296] on div "[PERSON_NAME]" at bounding box center [373, 289] width 230 height 17
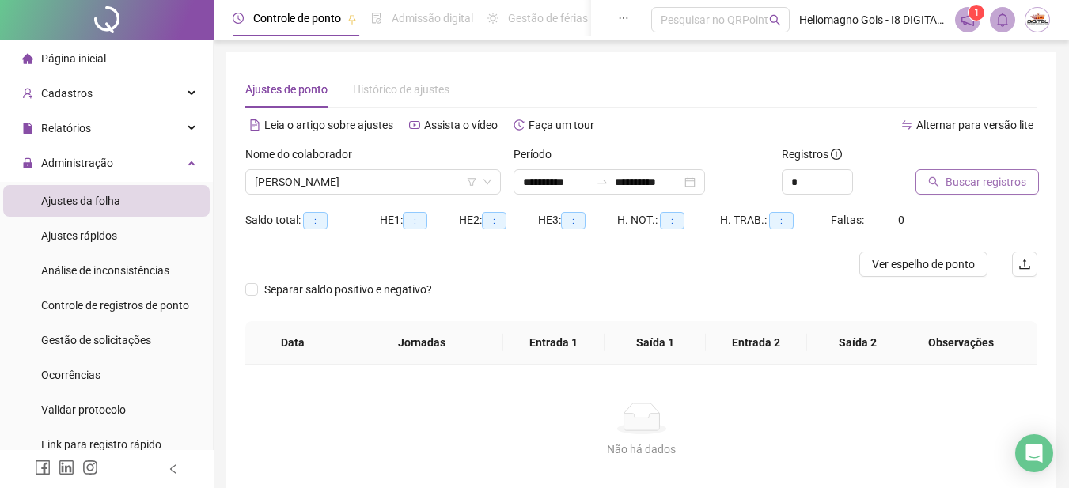
click at [981, 187] on span "Buscar registros" at bounding box center [985, 181] width 81 height 17
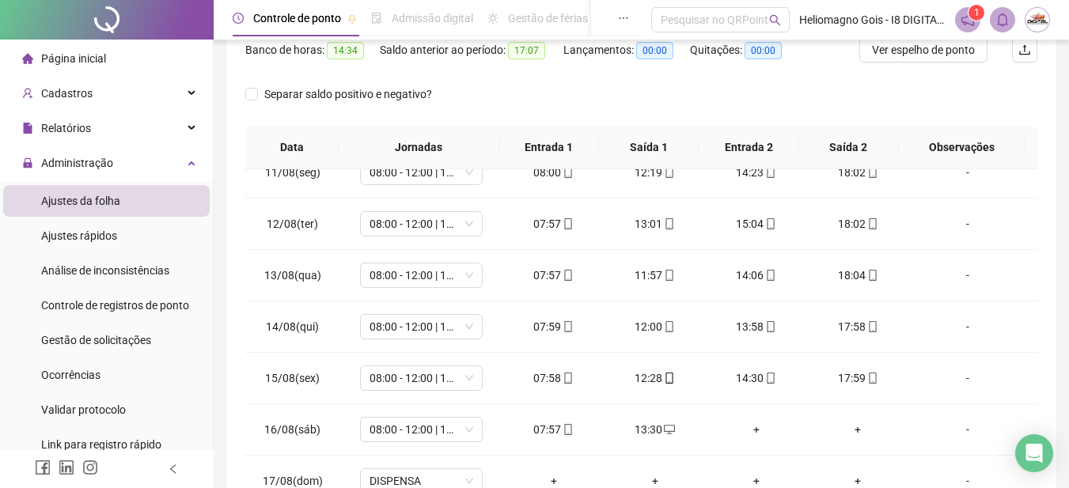
scroll to position [79, 0]
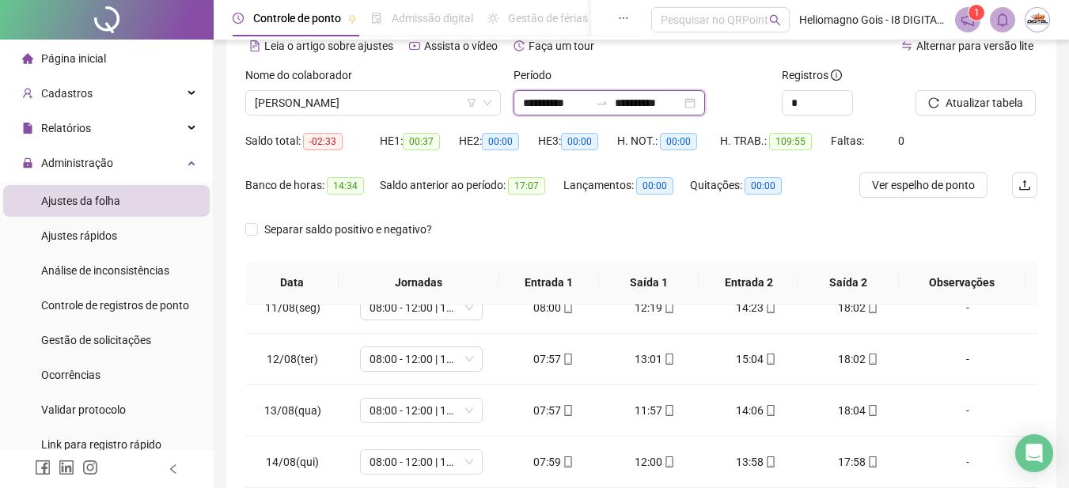
click at [657, 102] on input "**********" at bounding box center [648, 102] width 66 height 17
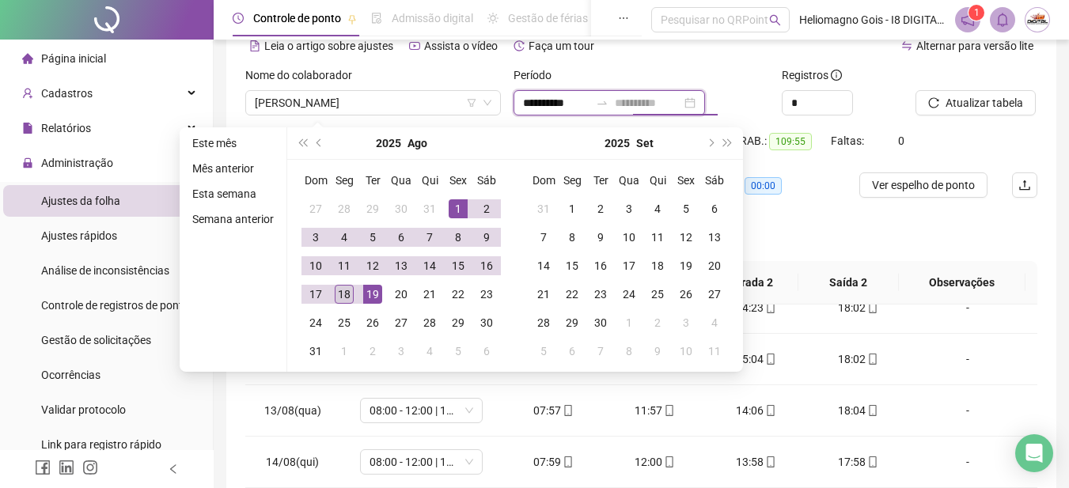
type input "**********"
click at [346, 290] on div "18" at bounding box center [344, 294] width 19 height 19
type input "**********"
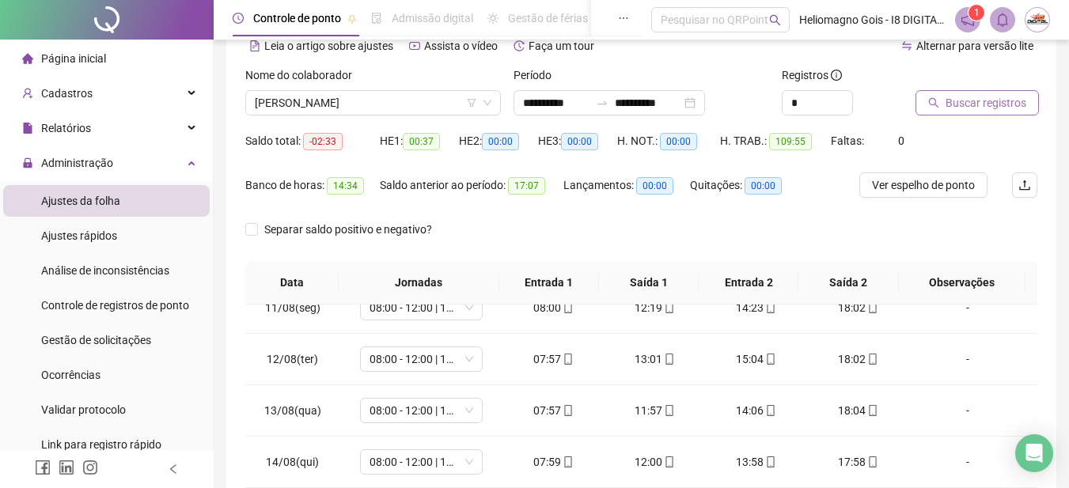
click at [962, 95] on span "Buscar registros" at bounding box center [985, 102] width 81 height 17
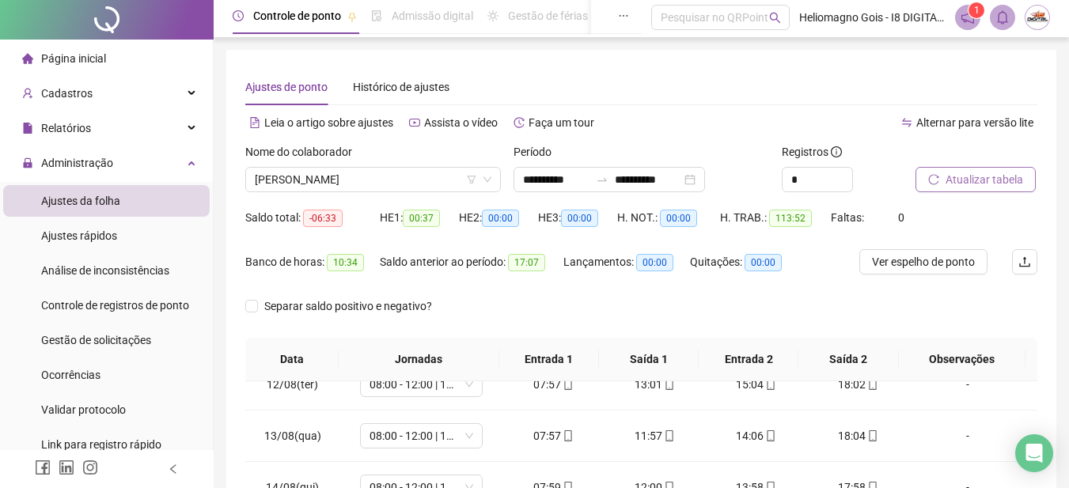
scroll to position [0, 0]
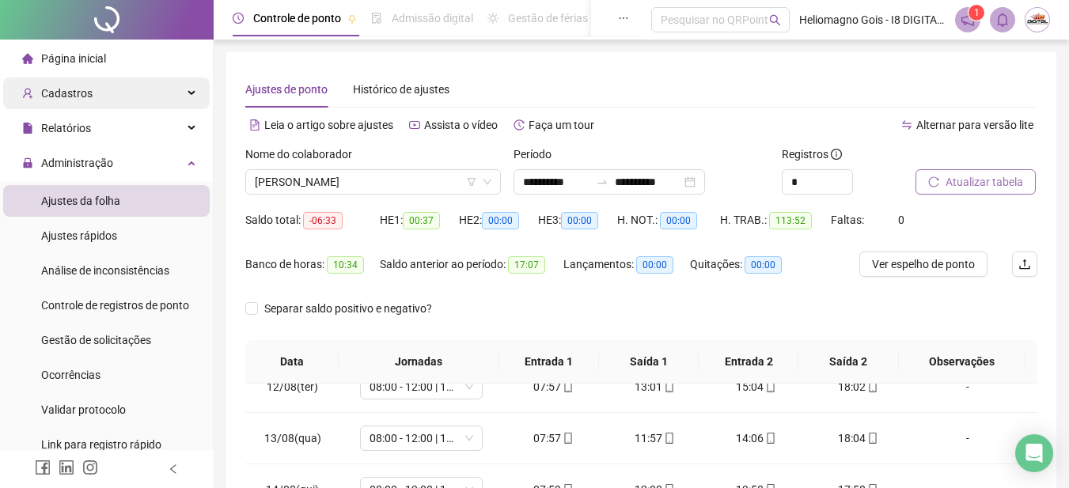
click at [89, 95] on span "Cadastros" at bounding box center [66, 93] width 51 height 13
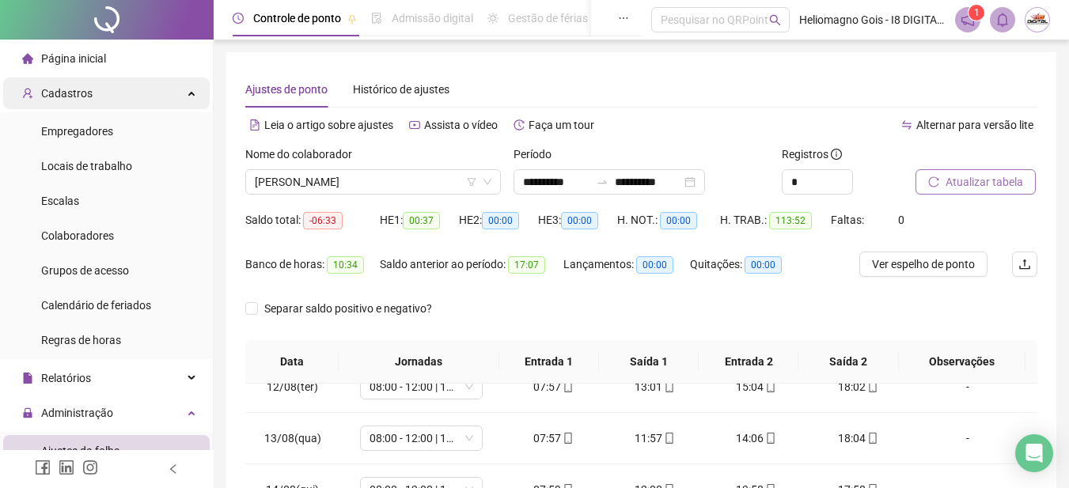
click at [108, 92] on div "Cadastros" at bounding box center [106, 94] width 206 height 32
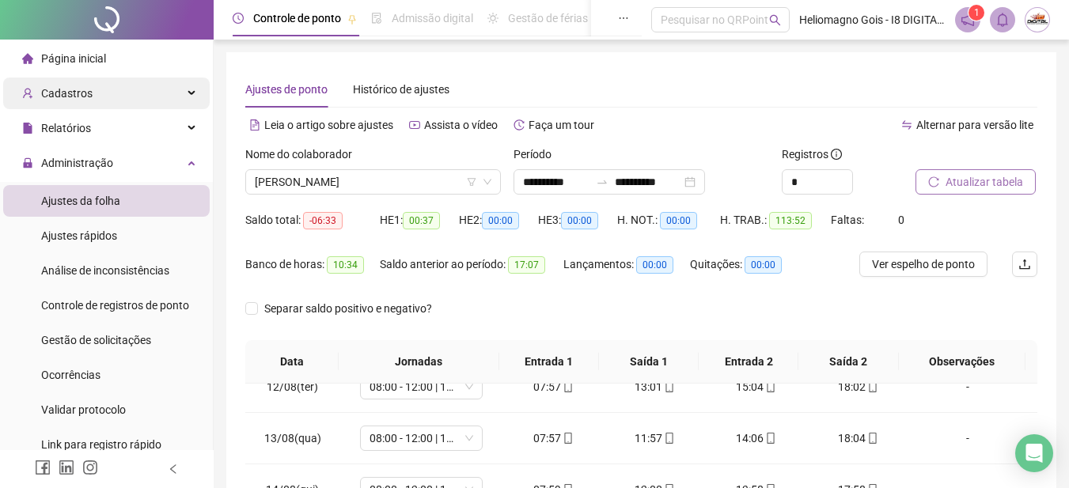
click at [92, 95] on div "Cadastros" at bounding box center [106, 94] width 206 height 32
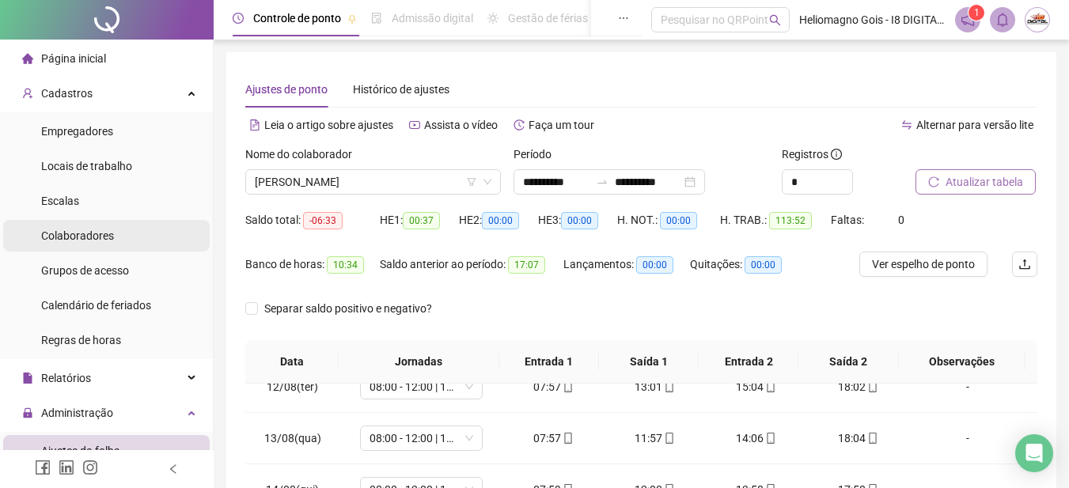
click at [97, 243] on div "Colaboradores" at bounding box center [77, 236] width 73 height 32
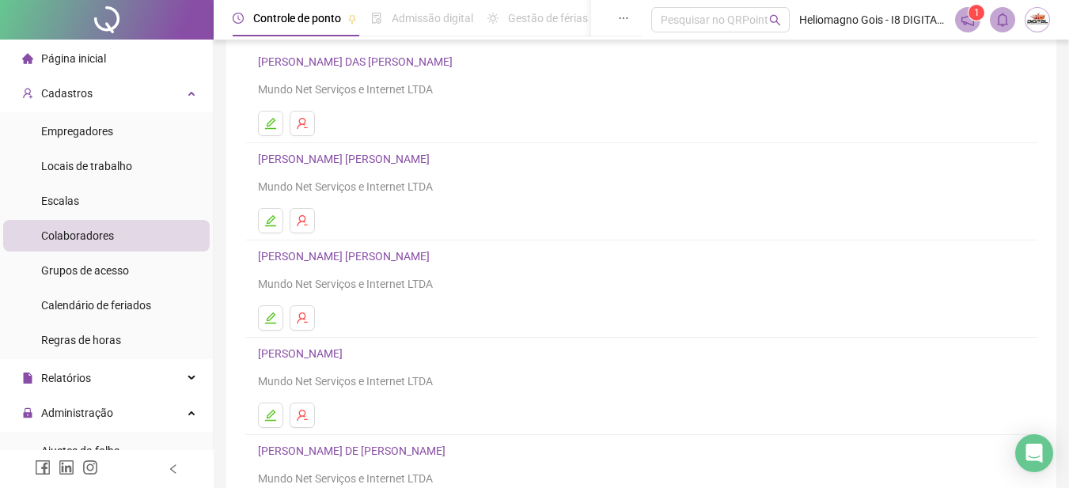
scroll to position [277, 0]
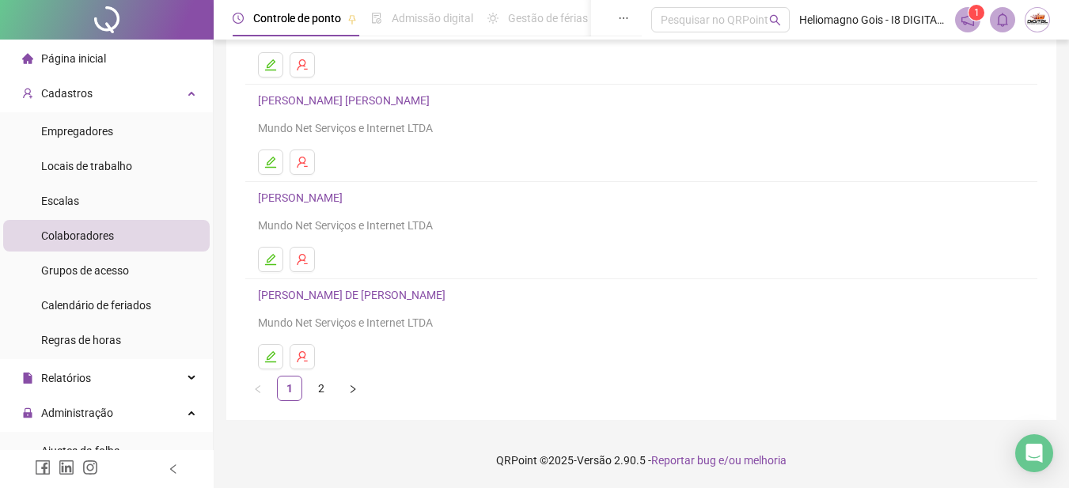
click at [346, 206] on div "[PERSON_NAME] Mundo Net Serviços e Internet LTDA" at bounding box center [641, 211] width 767 height 46
click at [337, 195] on link "[PERSON_NAME]" at bounding box center [302, 197] width 89 height 13
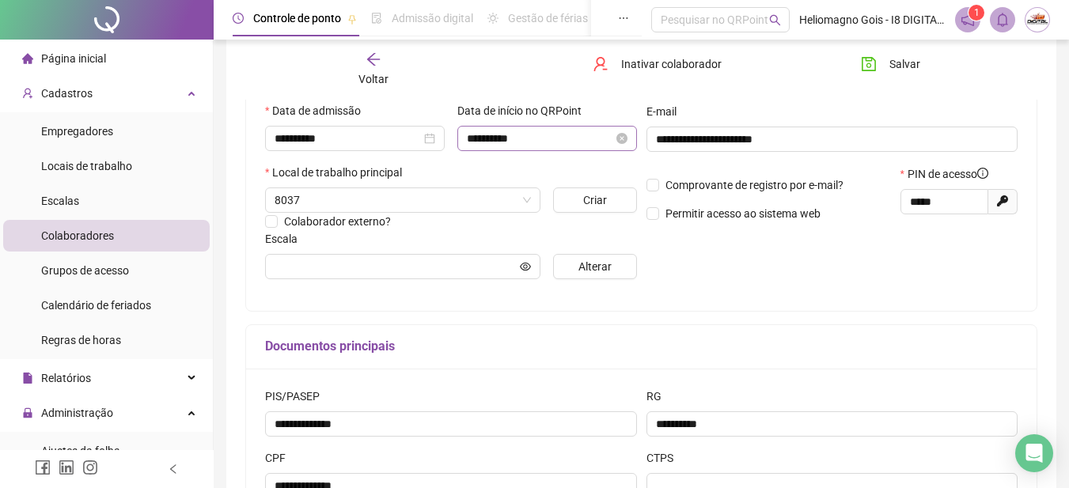
type input "**********"
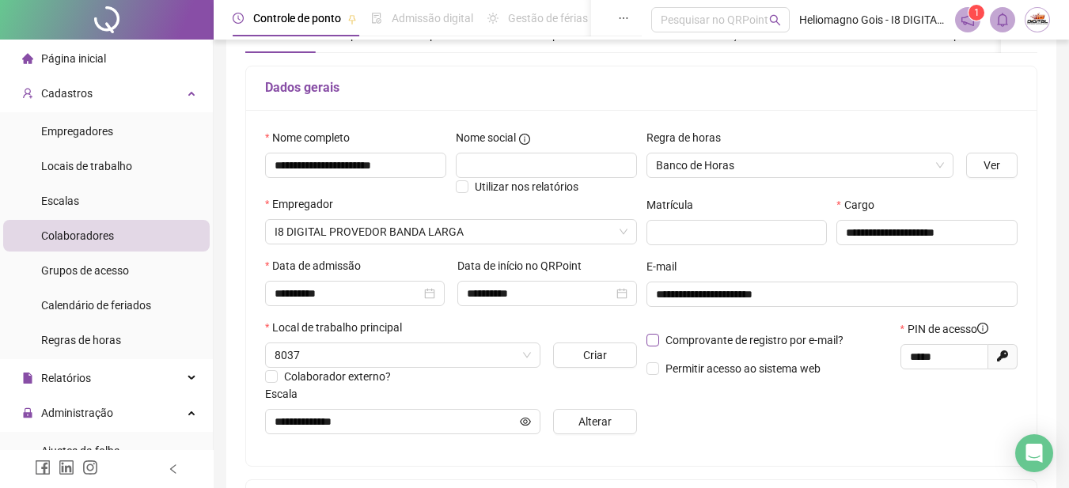
scroll to position [0, 0]
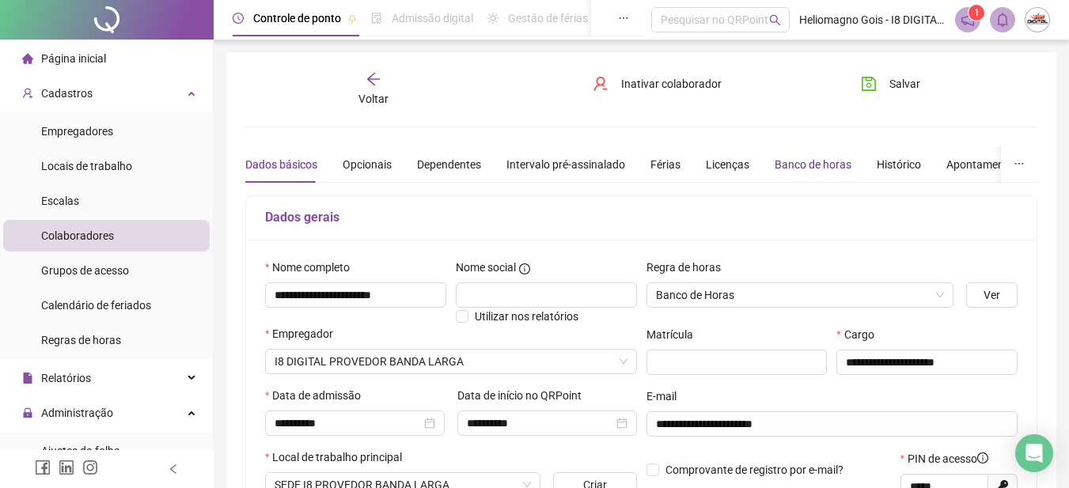
click at [789, 167] on div "Banco de horas" at bounding box center [813, 164] width 77 height 17
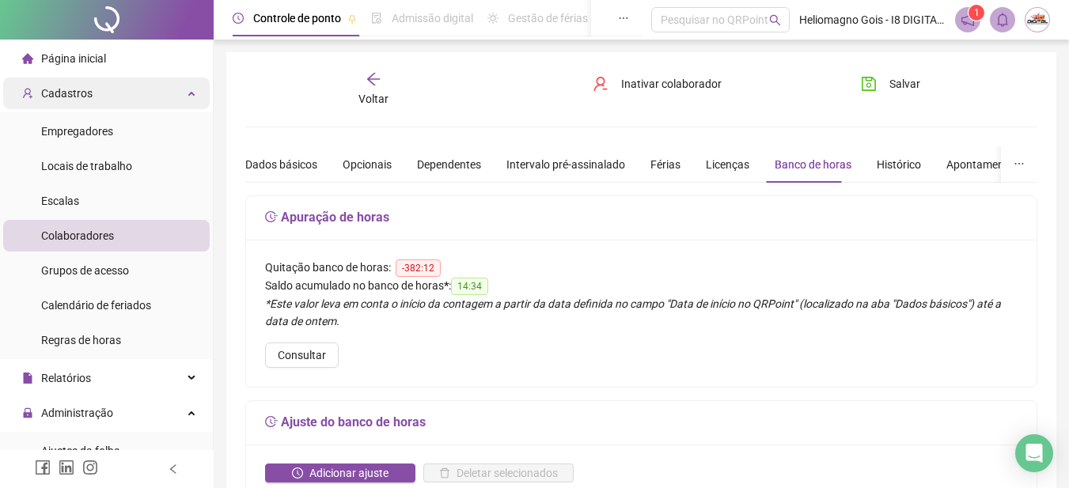
click at [104, 102] on div "Cadastros" at bounding box center [106, 94] width 206 height 32
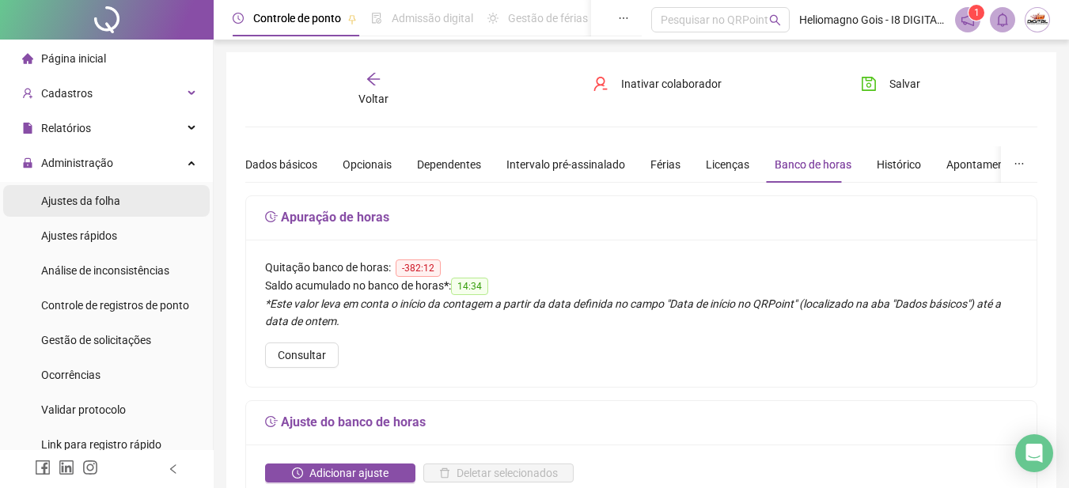
click at [90, 192] on div "Ajustes da folha" at bounding box center [80, 201] width 79 height 32
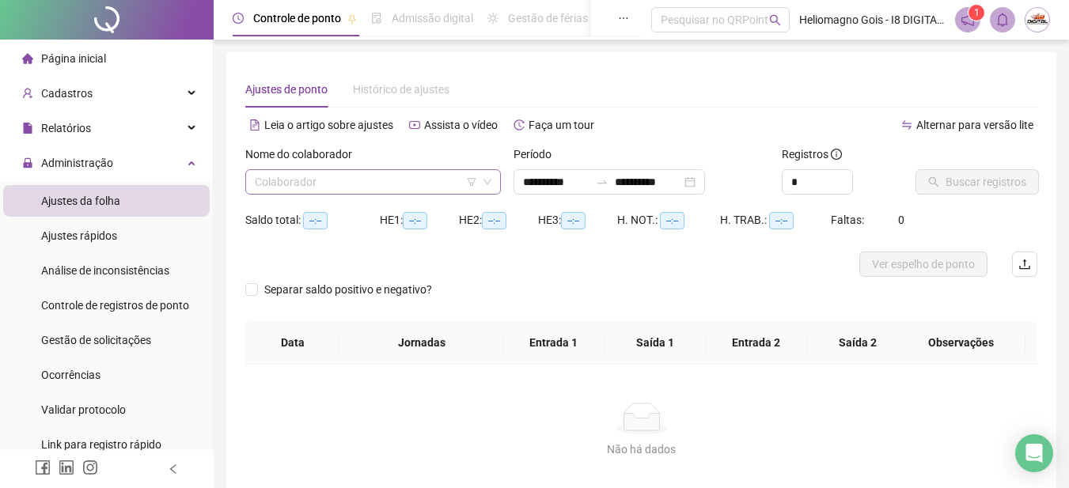
click at [336, 184] on input "search" at bounding box center [366, 182] width 222 height 24
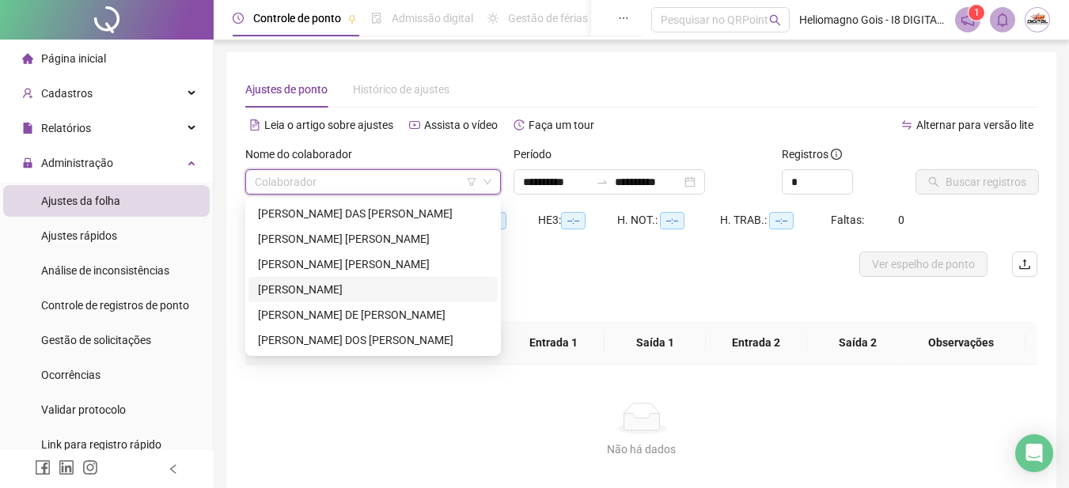
click at [328, 286] on div "[PERSON_NAME]" at bounding box center [373, 289] width 230 height 17
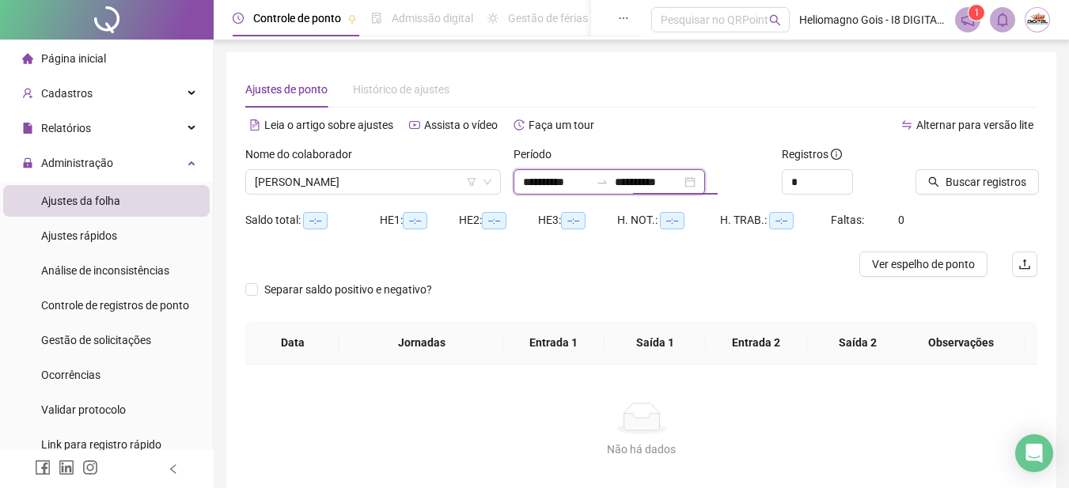
click at [649, 186] on input "**********" at bounding box center [648, 181] width 66 height 17
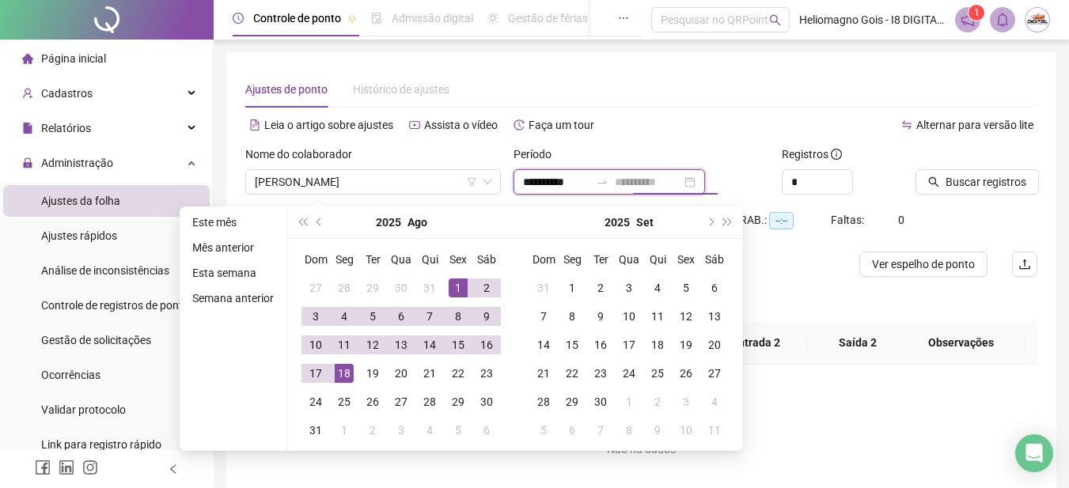
type input "**********"
click at [350, 369] on div "18" at bounding box center [344, 373] width 19 height 19
type input "**********"
click at [962, 182] on span "Buscar registros" at bounding box center [985, 181] width 81 height 17
